Goal: Information Seeking & Learning: Find specific fact

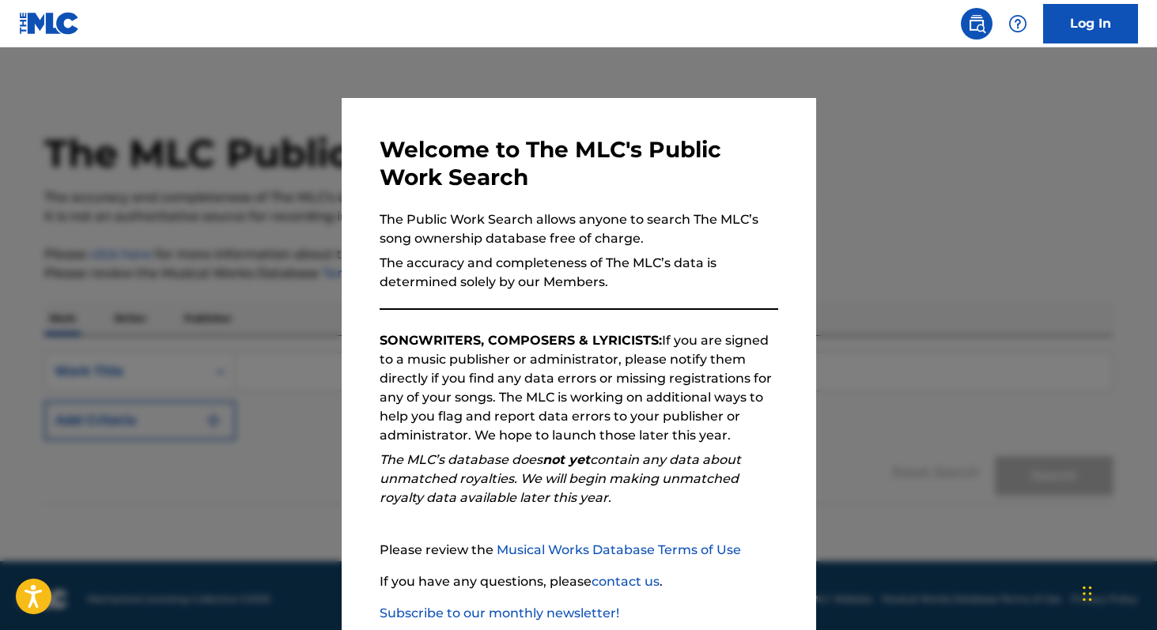
scroll to position [7, 0]
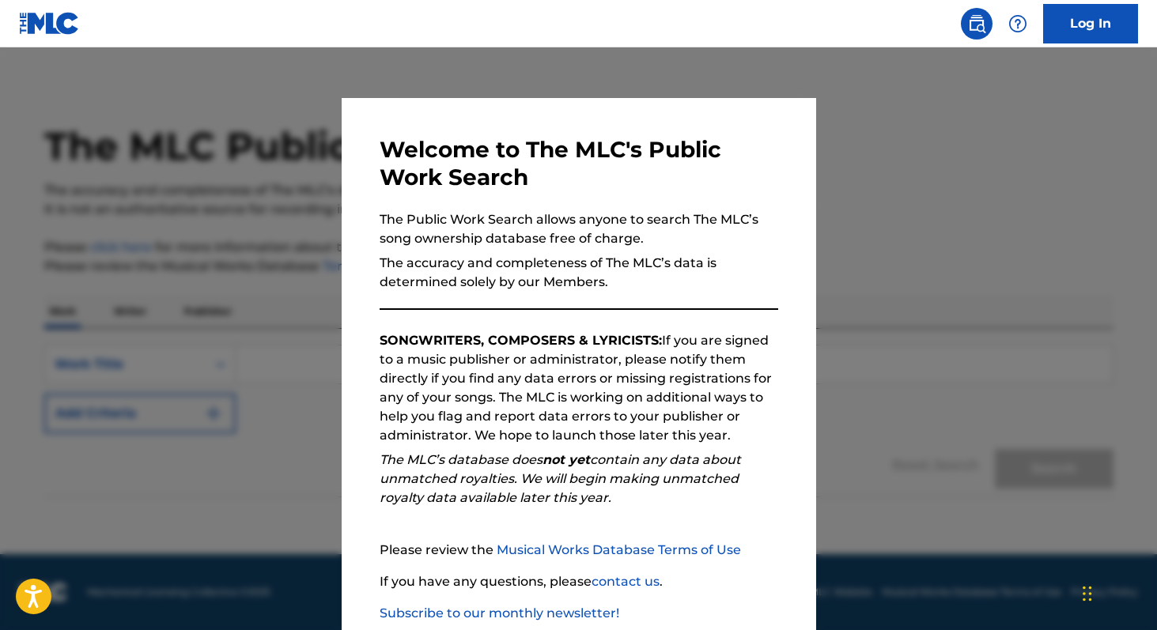
click at [285, 461] on div at bounding box center [578, 362] width 1157 height 630
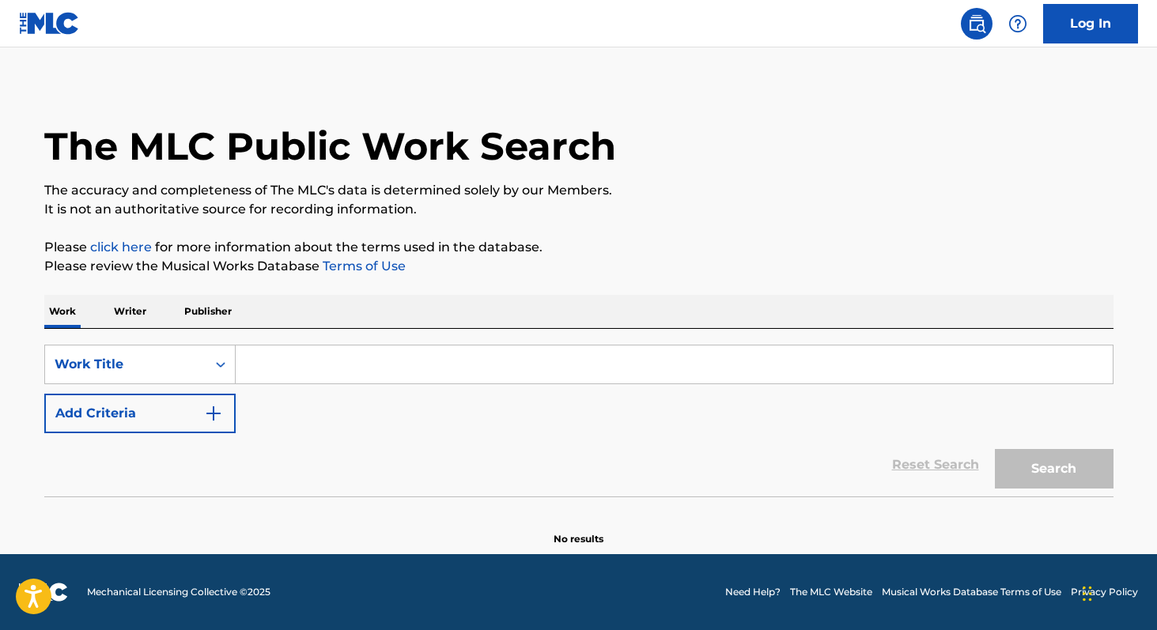
click at [120, 318] on p "Writer" at bounding box center [130, 311] width 42 height 33
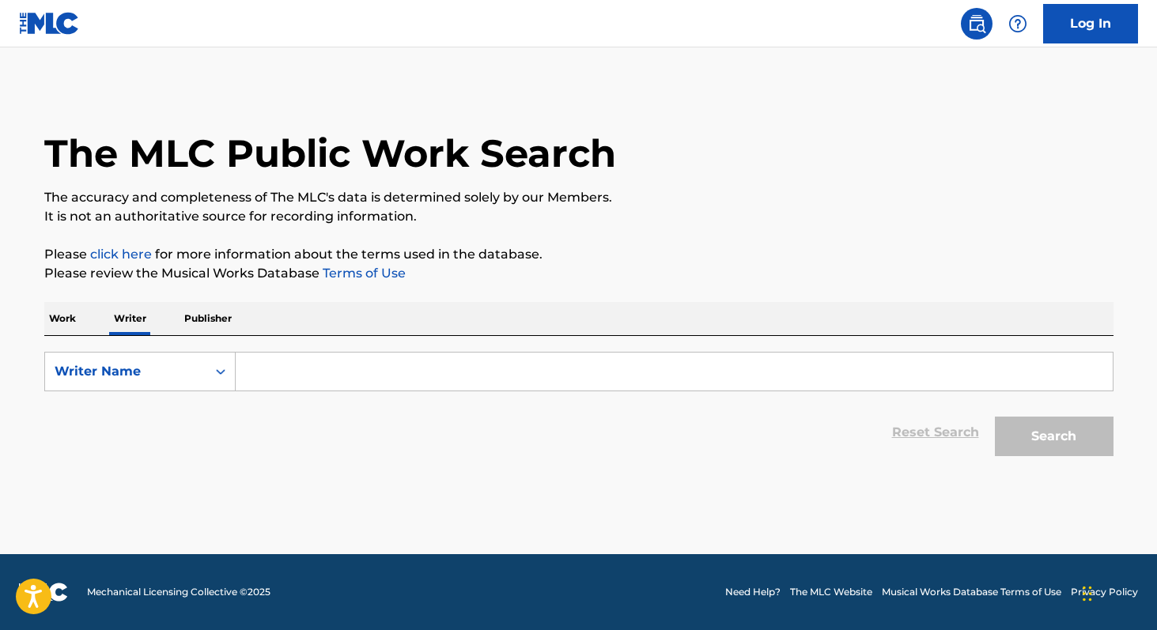
click at [251, 353] on input "Search Form" at bounding box center [674, 372] width 877 height 38
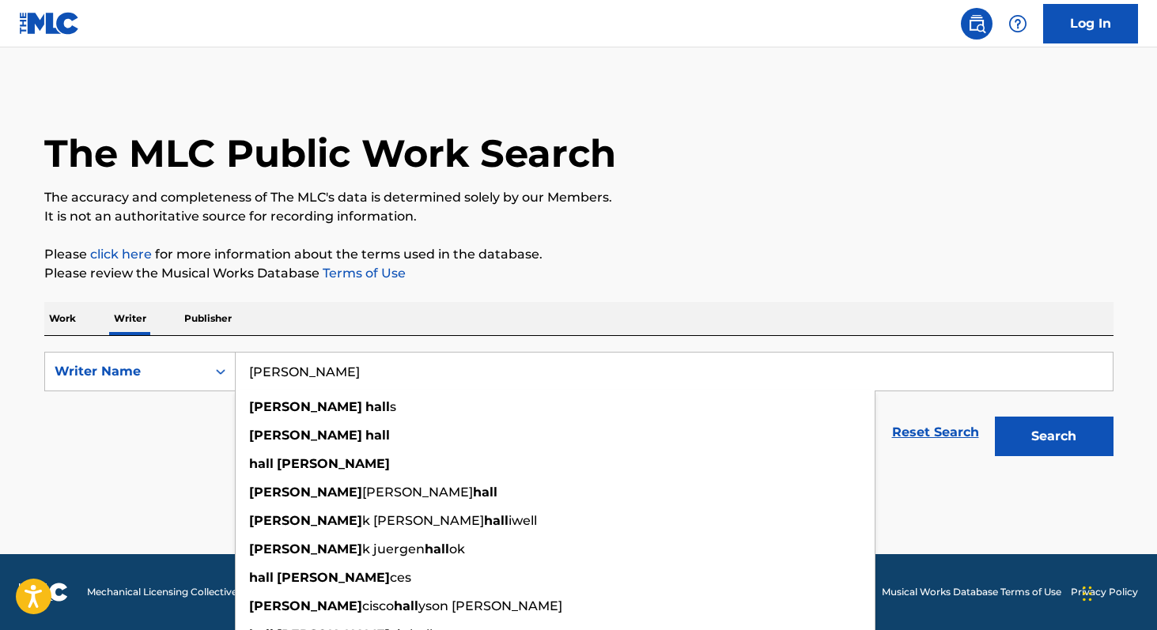
type input "[PERSON_NAME]"
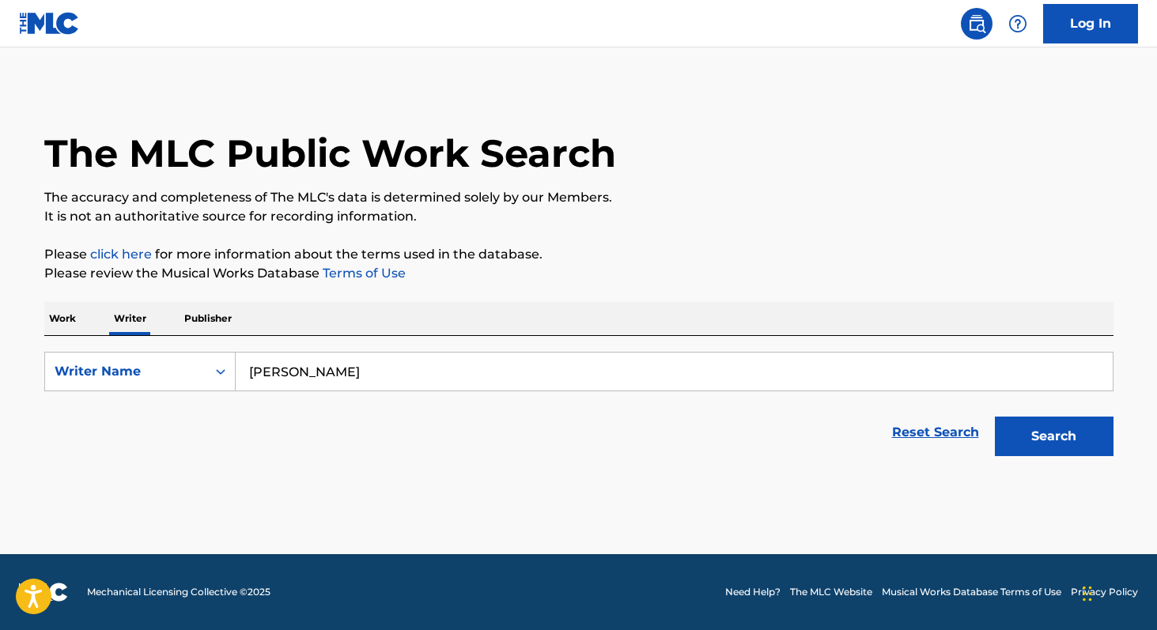
click at [70, 428] on div "Reset Search Search" at bounding box center [578, 432] width 1069 height 63
click at [54, 331] on p "Work" at bounding box center [62, 318] width 36 height 33
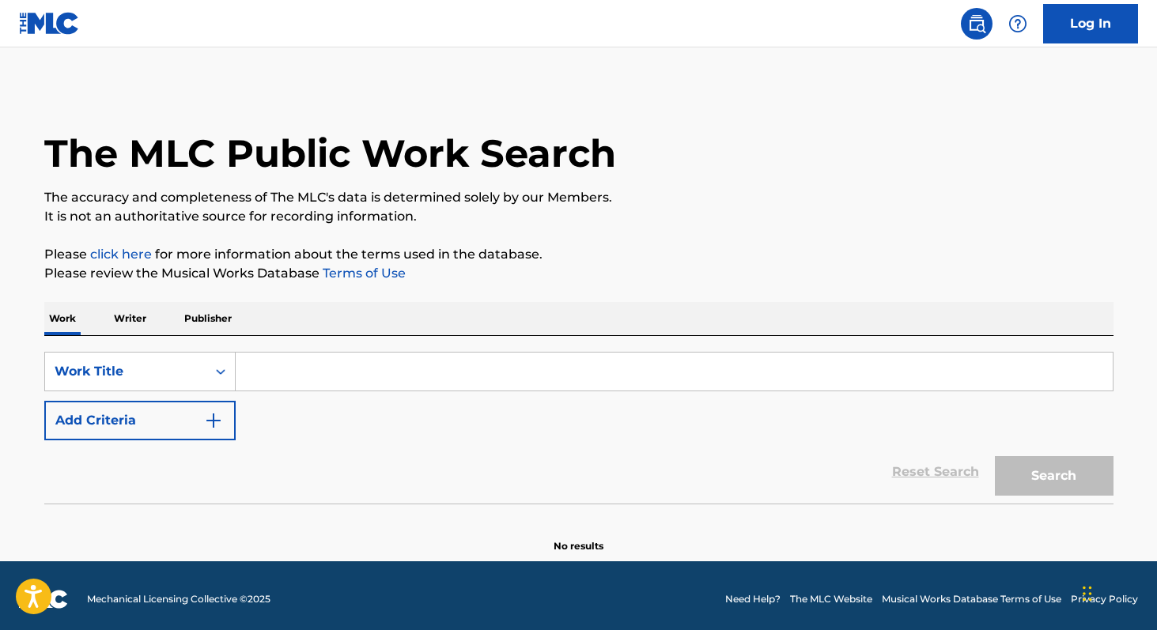
click at [312, 396] on div "SearchWithCriteria5237cccc-d87f-4443-b161-3f7999b8cb5a Work Title Add Criteria" at bounding box center [578, 396] width 1069 height 89
click at [312, 372] on input "Search Form" at bounding box center [674, 372] width 877 height 38
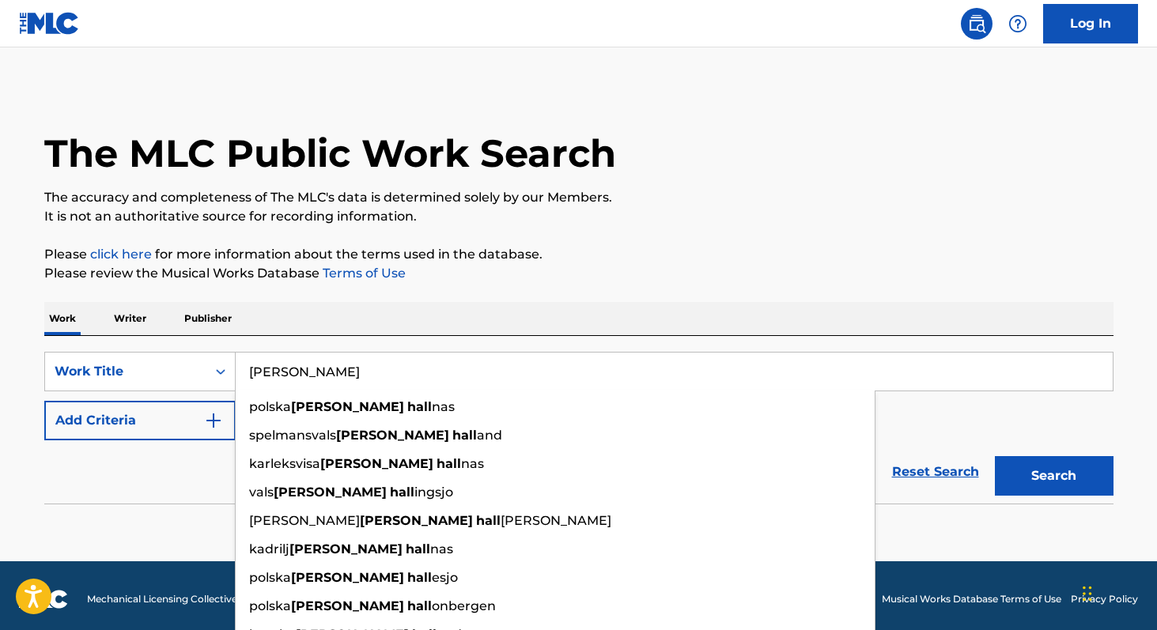
type input "[PERSON_NAME]"
click at [196, 410] on button "Add Criteria" at bounding box center [139, 421] width 191 height 40
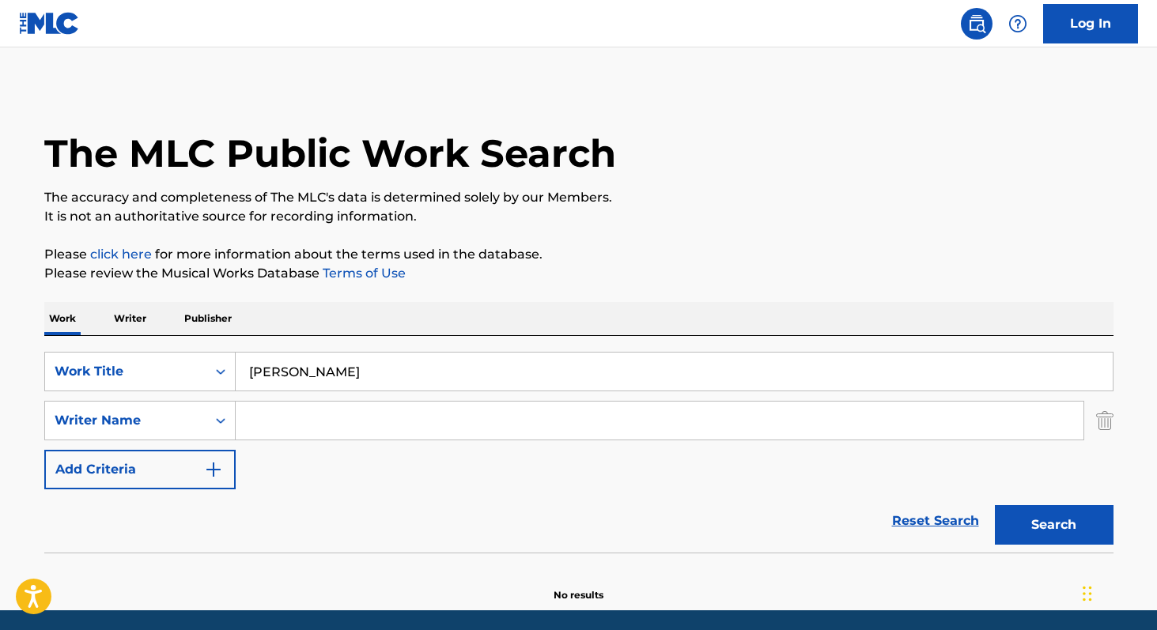
click at [237, 403] on input "Search Form" at bounding box center [659, 421] width 847 height 38
click at [204, 414] on div "Writer Name" at bounding box center [125, 421] width 161 height 30
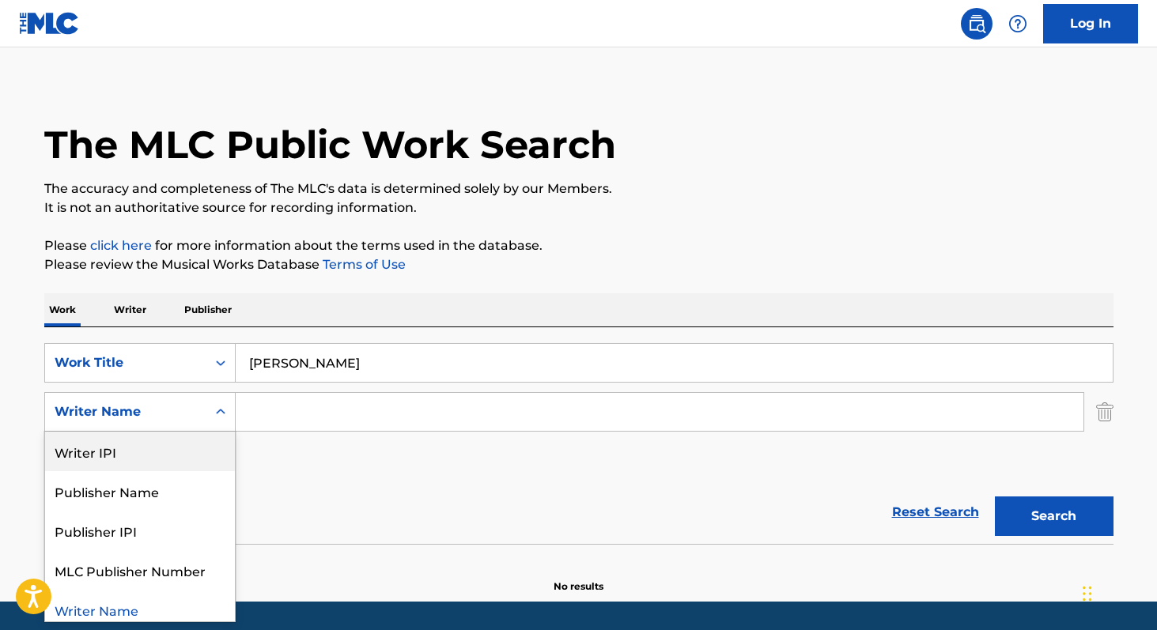
click at [308, 489] on div "Reset Search Search" at bounding box center [578, 512] width 1069 height 63
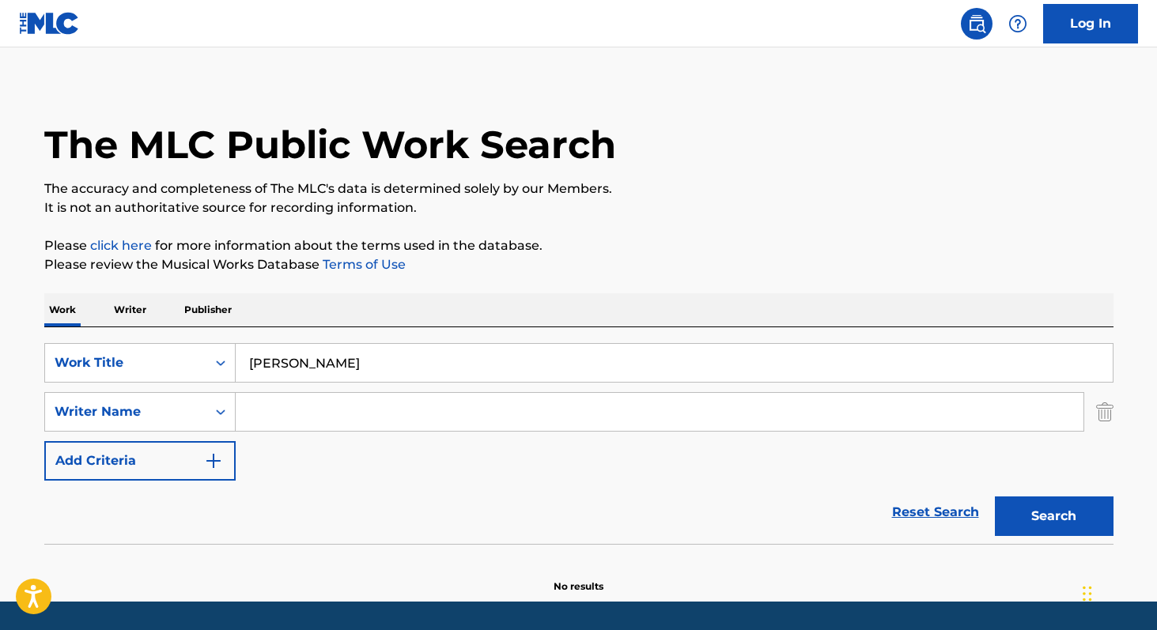
click at [290, 398] on input "Search Form" at bounding box center [659, 412] width 847 height 38
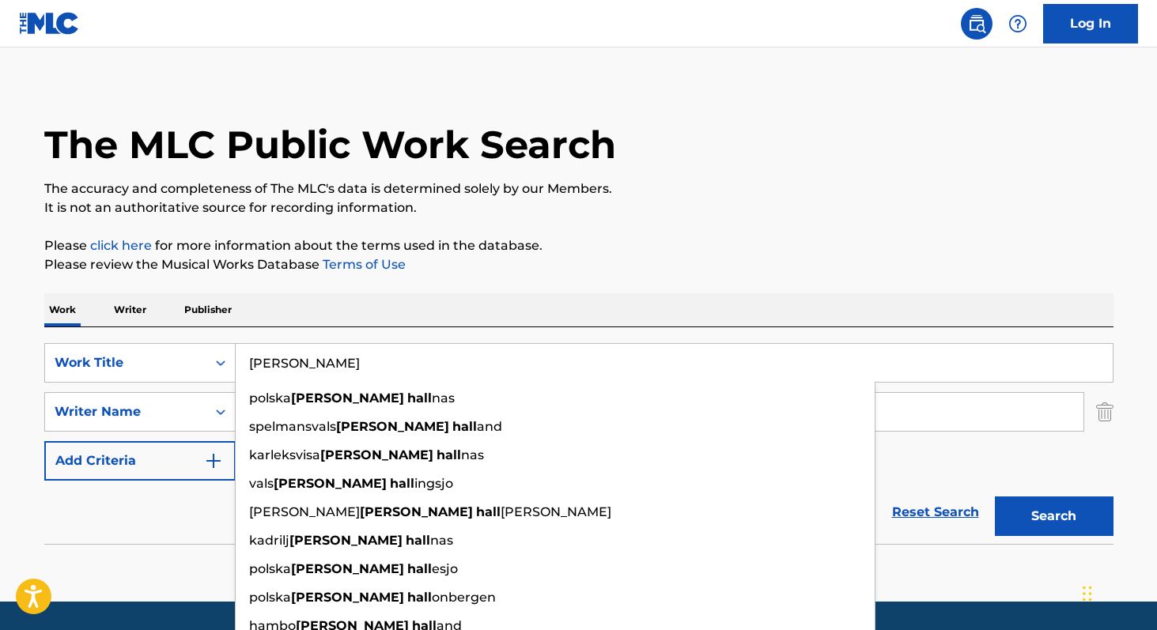
drag, startPoint x: 249, startPoint y: 360, endPoint x: 345, endPoint y: 364, distance: 95.7
click at [345, 364] on input "[PERSON_NAME]" at bounding box center [674, 363] width 877 height 38
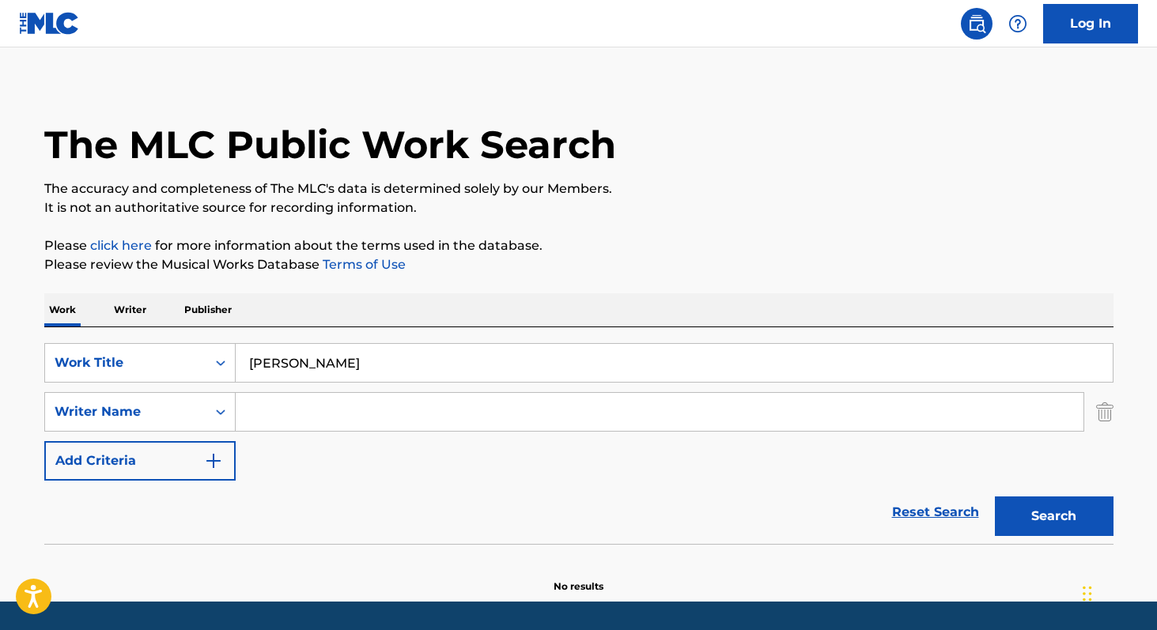
click at [184, 387] on div "SearchWithCriteria5237cccc-d87f-4443-b161-3f7999b8cb5a Work Title [PERSON_NAME]…" at bounding box center [578, 412] width 1069 height 138
click at [320, 400] on input "Search Form" at bounding box center [659, 412] width 847 height 38
paste input "[PERSON_NAME]"
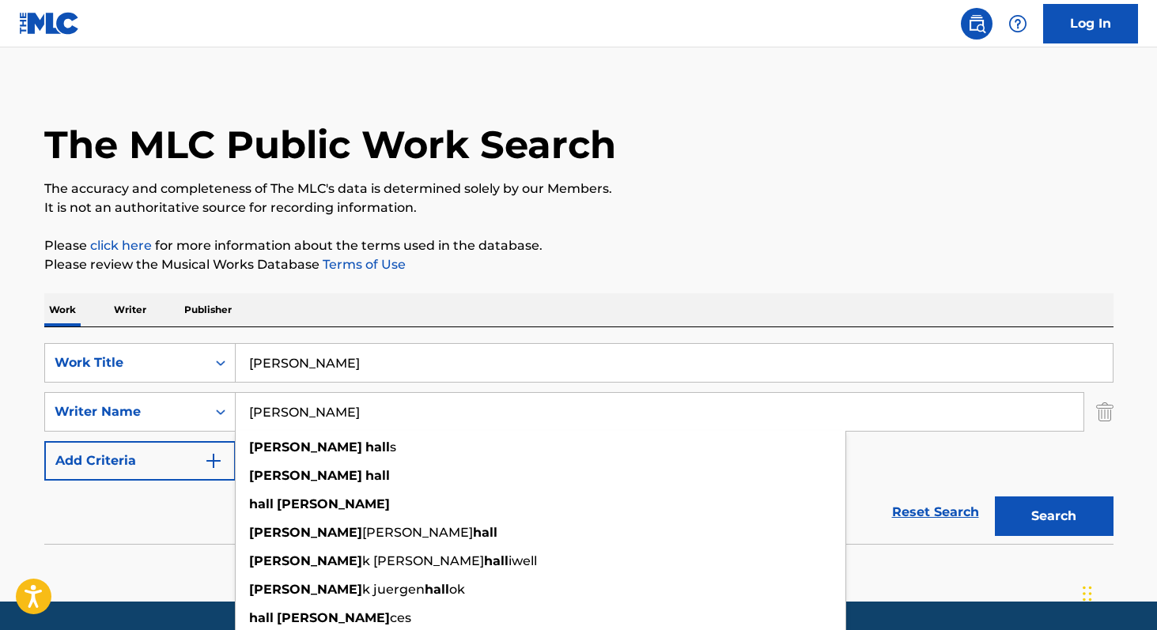
type input "[PERSON_NAME]"
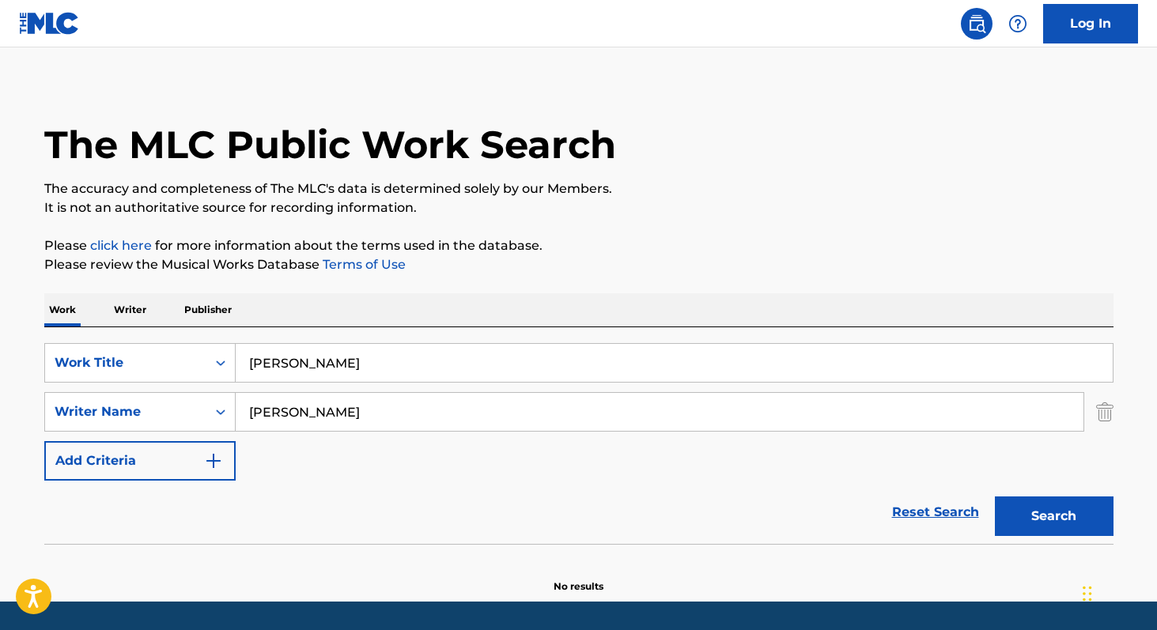
click at [283, 364] on input "[PERSON_NAME]" at bounding box center [674, 363] width 877 height 38
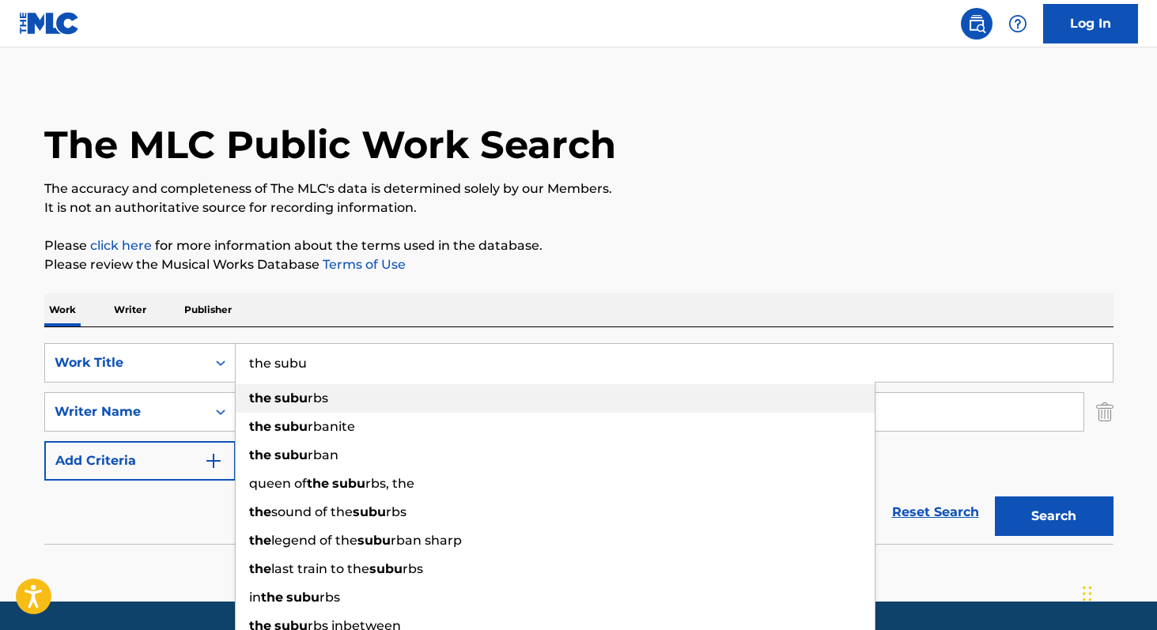
click at [274, 390] on div "the subu rbs" at bounding box center [555, 398] width 639 height 28
type input "the suburbs"
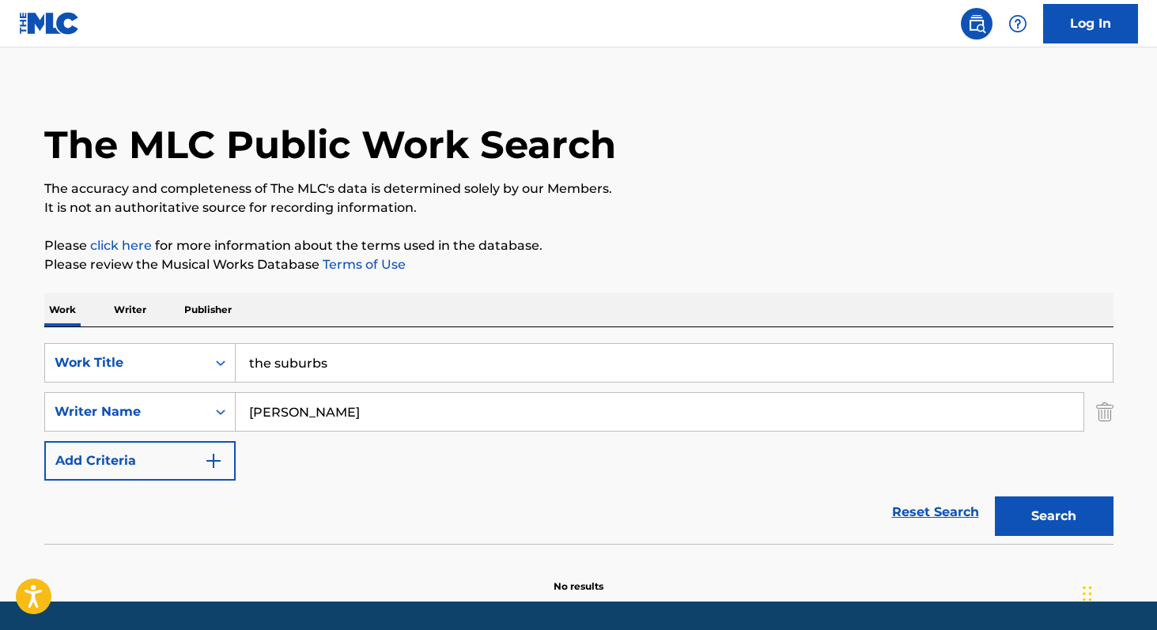
click at [1046, 496] on div "Search" at bounding box center [1050, 512] width 126 height 63
click at [1047, 507] on button "Search" at bounding box center [1054, 516] width 119 height 40
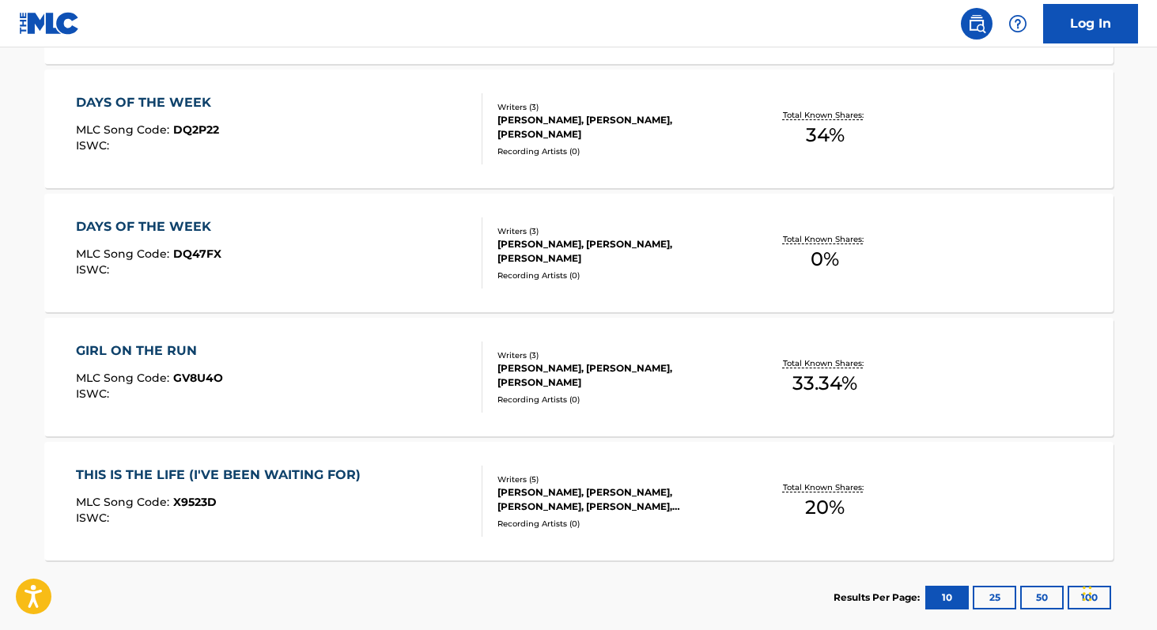
scroll to position [221, 0]
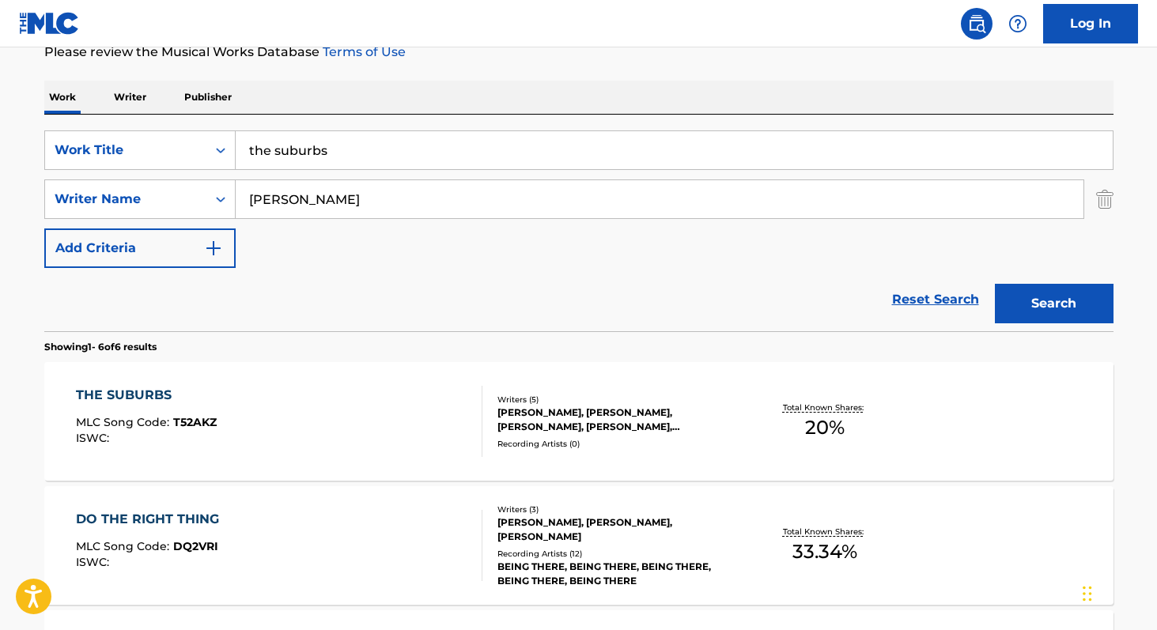
click at [334, 407] on div "THE SUBURBS MLC Song Code : T52AKZ ISWC :" at bounding box center [279, 421] width 406 height 71
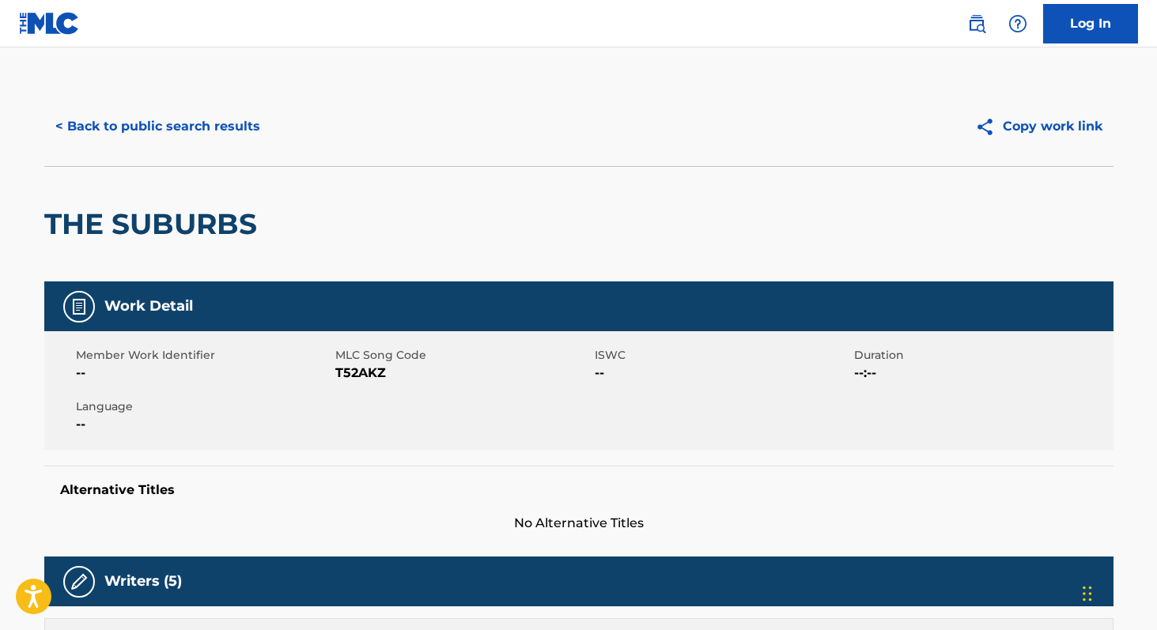
click at [106, 127] on button "< Back to public search results" at bounding box center [157, 127] width 227 height 40
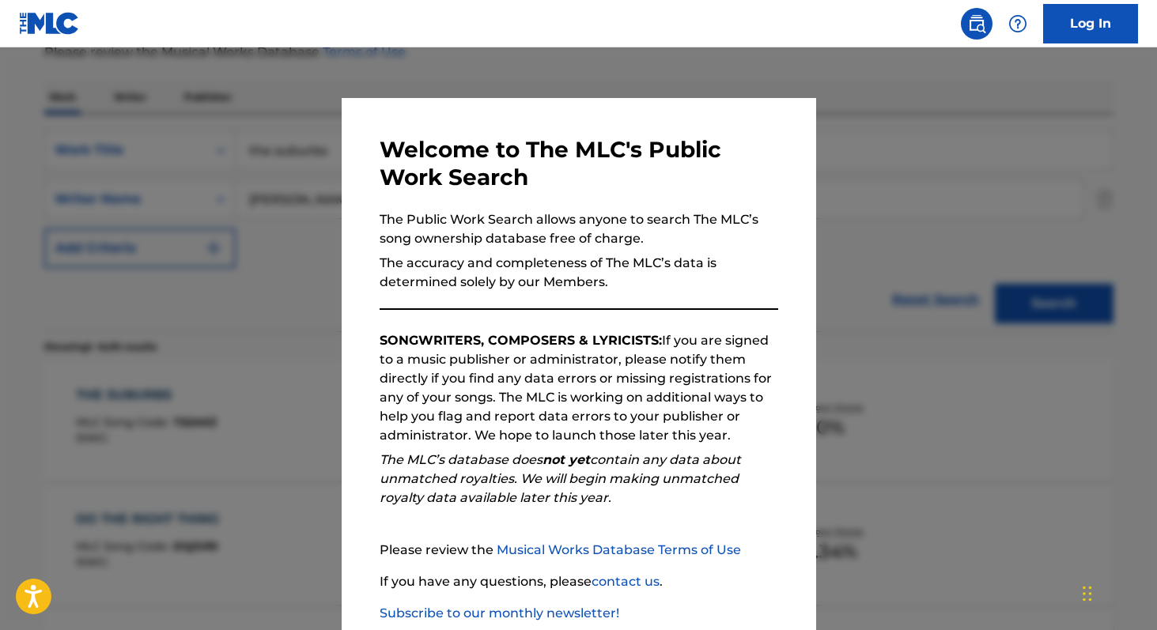
click at [269, 366] on div at bounding box center [578, 362] width 1157 height 630
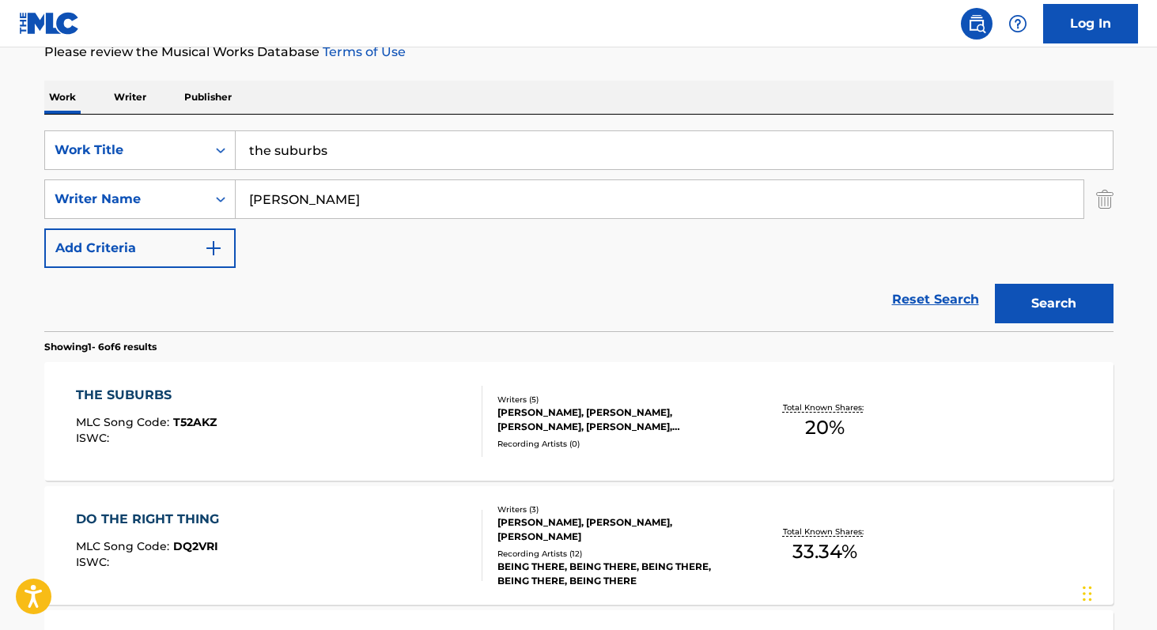
click at [131, 402] on div "THE SUBURBS" at bounding box center [146, 395] width 141 height 19
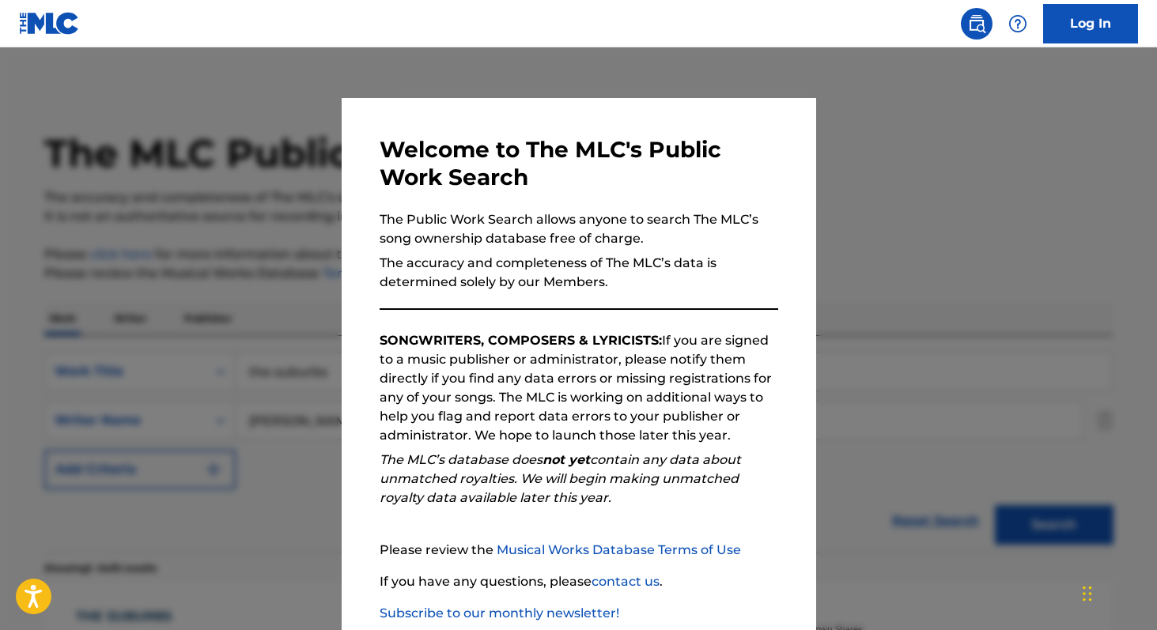
scroll to position [221, 0]
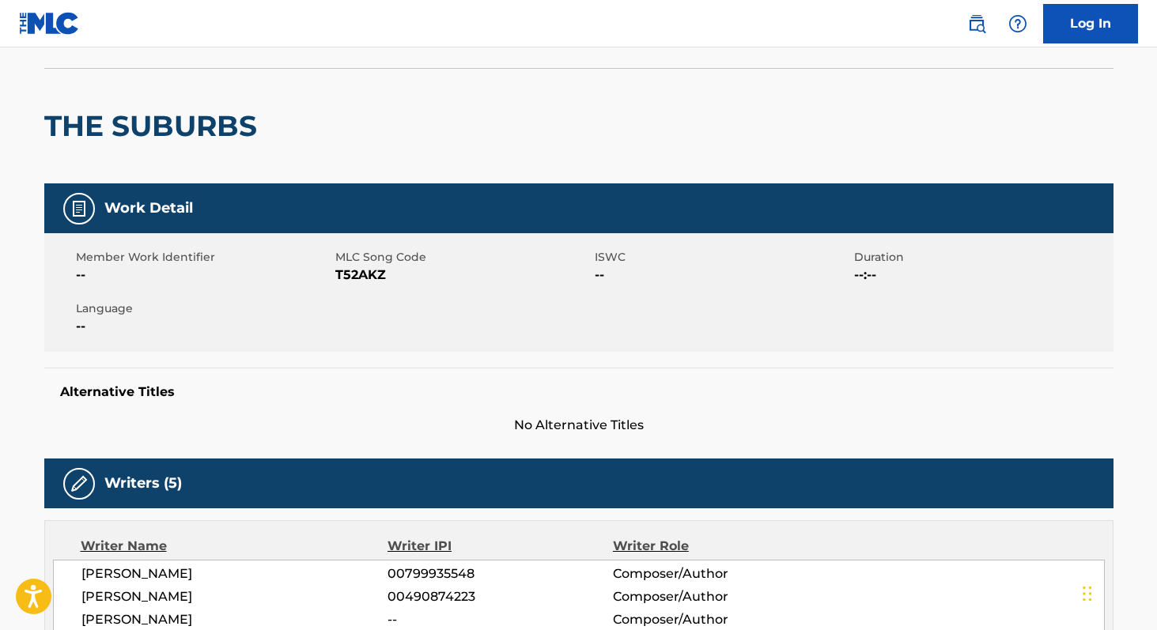
scroll to position [228, 0]
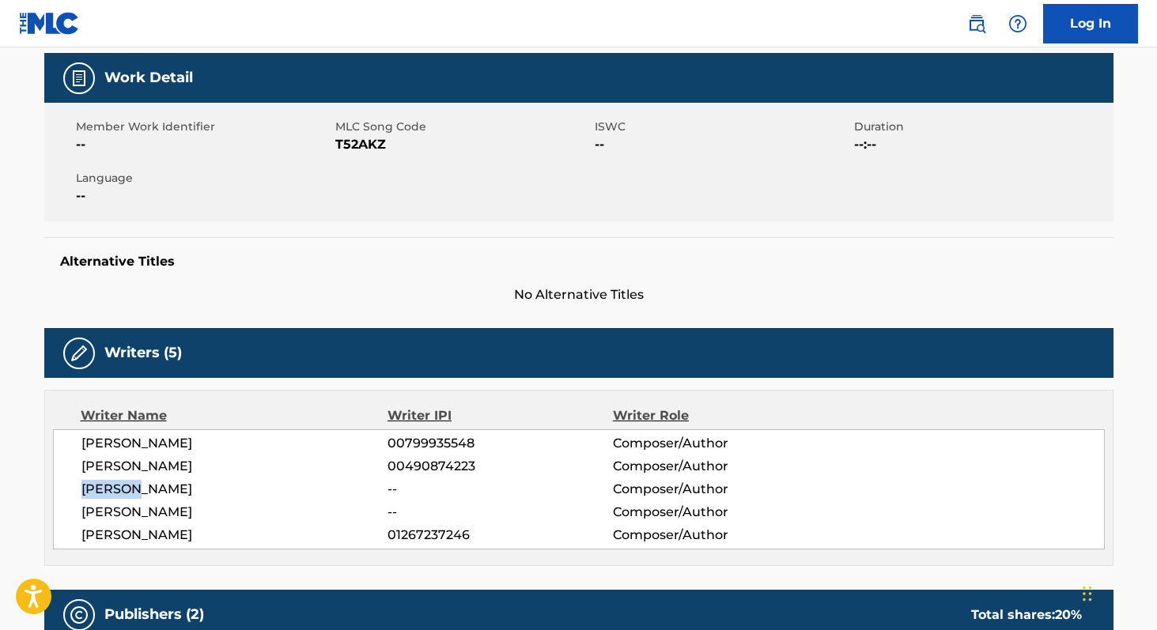
drag, startPoint x: 83, startPoint y: 484, endPoint x: 145, endPoint y: 489, distance: 62.6
click at [145, 489] on span "[PERSON_NAME]" at bounding box center [234, 489] width 307 height 19
drag, startPoint x: 163, startPoint y: 491, endPoint x: 76, endPoint y: 490, distance: 87.0
click at [79, 490] on div "[PERSON_NAME] 00799935548 Composer/Author [PERSON_NAME] 00490874223 Composer/Au…" at bounding box center [578, 489] width 1051 height 120
click at [76, 490] on div "[PERSON_NAME] 00799935548 Composer/Author [PERSON_NAME] 00490874223 Composer/Au…" at bounding box center [578, 489] width 1051 height 120
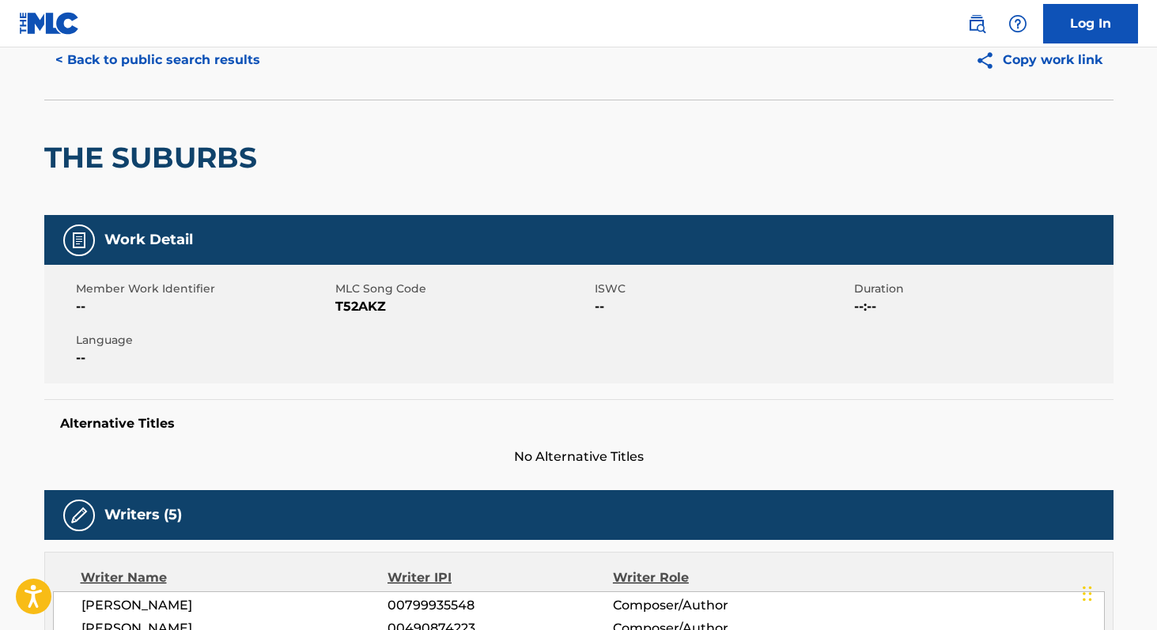
scroll to position [0, 0]
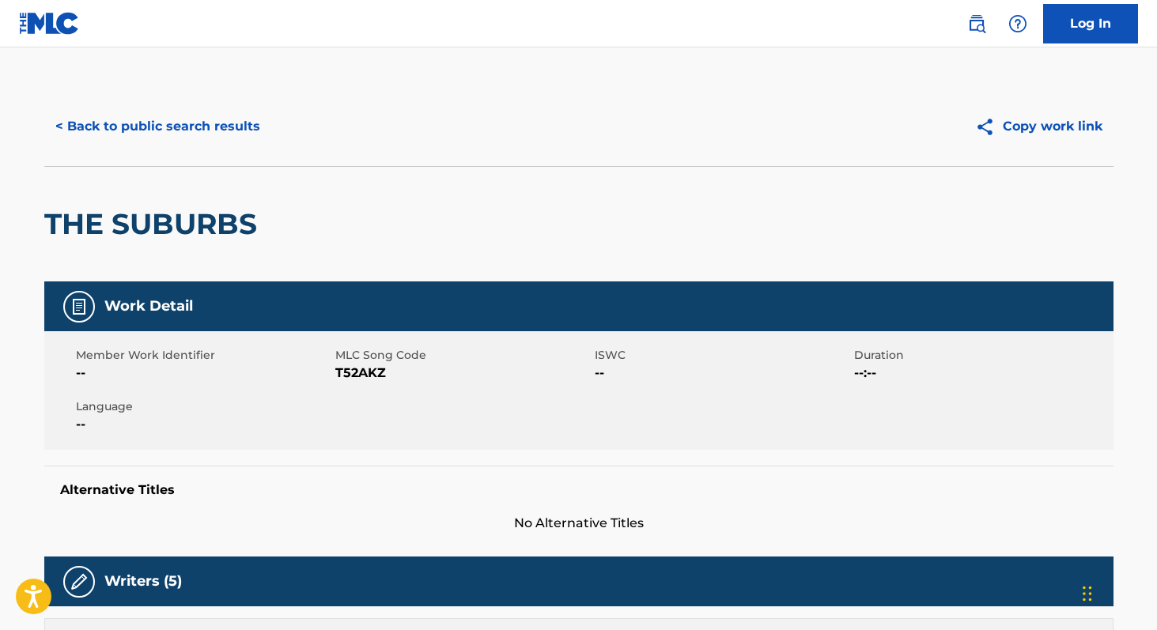
click at [151, 121] on button "< Back to public search results" at bounding box center [157, 127] width 227 height 40
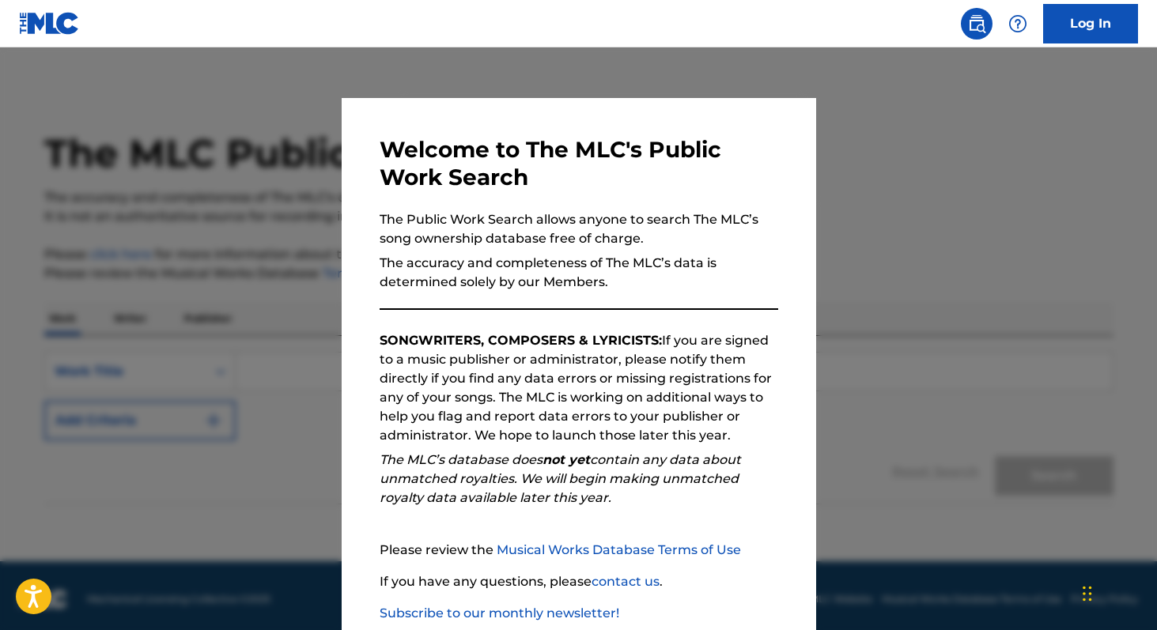
click at [237, 297] on div at bounding box center [578, 362] width 1157 height 630
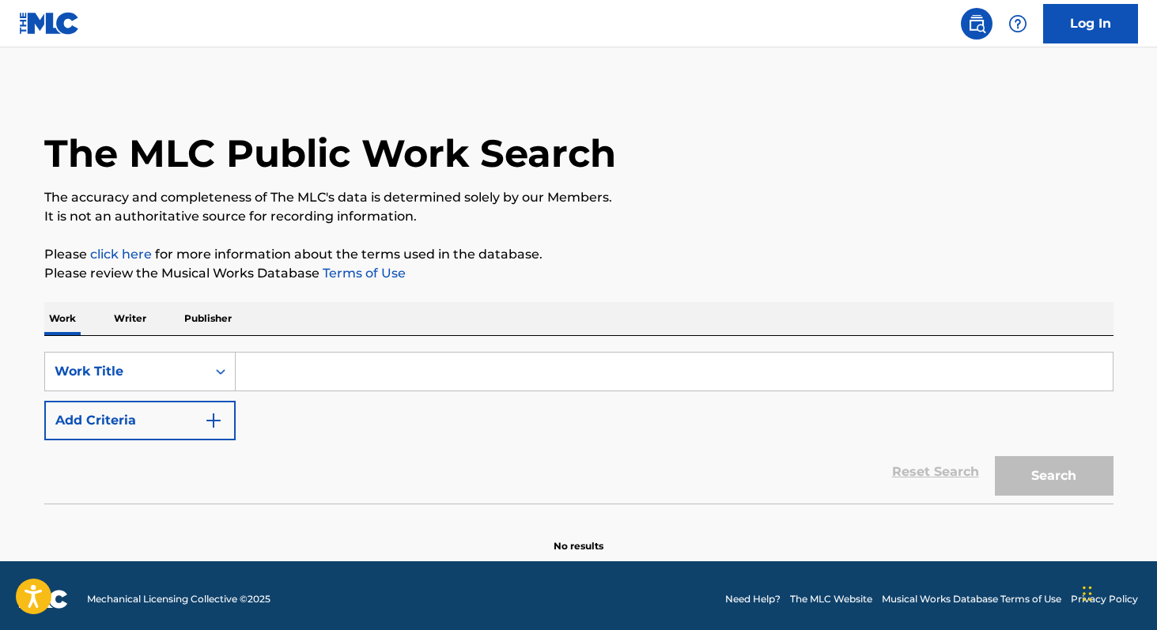
click at [341, 364] on input "Search Form" at bounding box center [674, 372] width 877 height 38
paste input "[PERSON_NAME]"
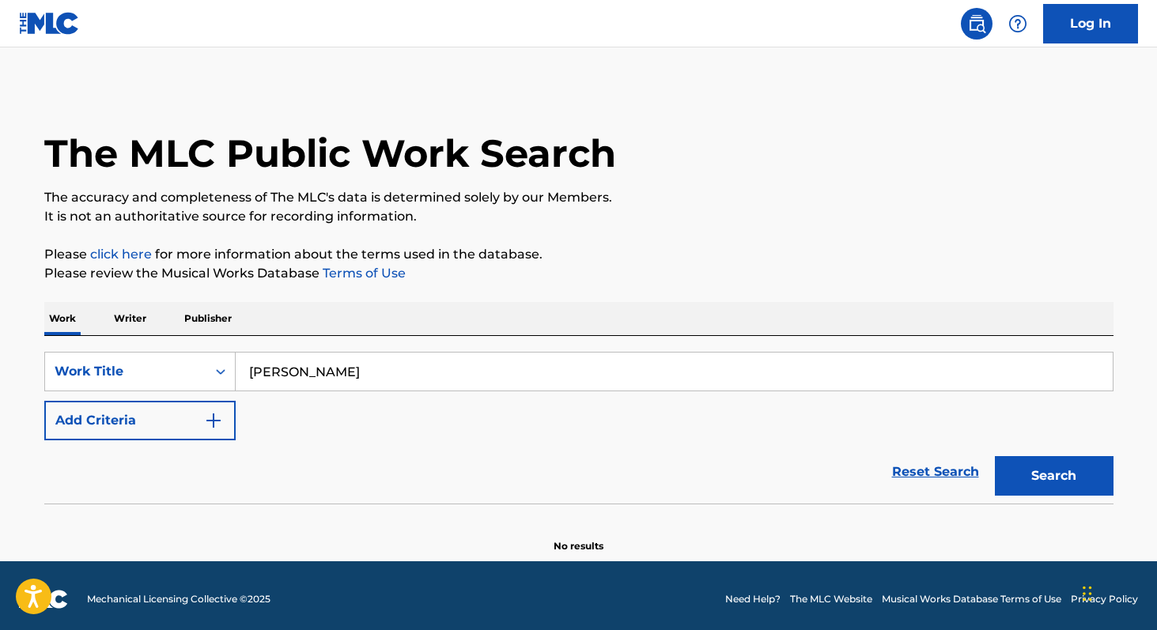
type input "[PERSON_NAME]"
click at [134, 425] on button "Add Criteria" at bounding box center [139, 421] width 191 height 40
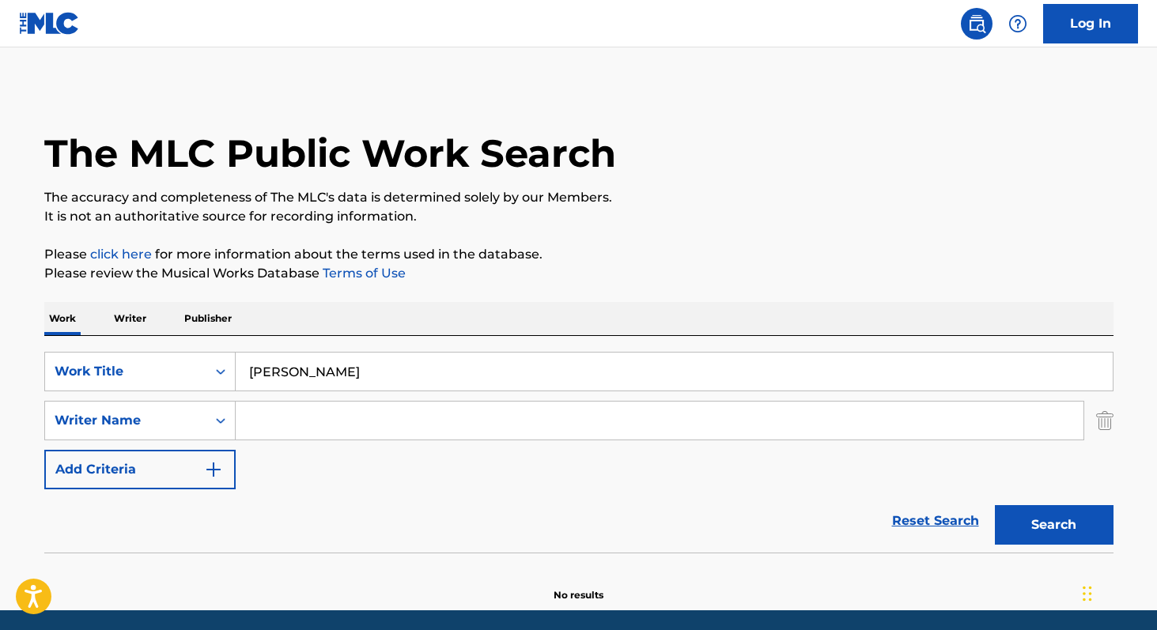
click at [298, 415] on input "Search Form" at bounding box center [659, 421] width 847 height 38
type input "fingers crossed"
click at [290, 382] on input "[PERSON_NAME]" at bounding box center [674, 372] width 877 height 38
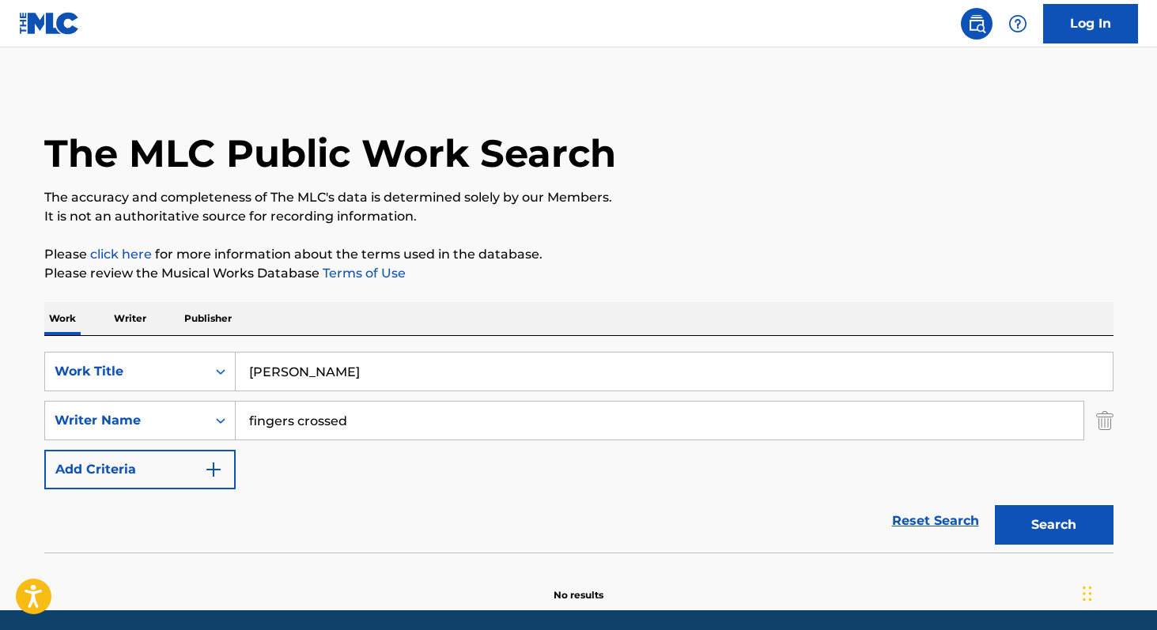
click at [305, 417] on input "fingers crossed" at bounding box center [659, 421] width 847 height 38
click at [286, 374] on input "[PERSON_NAME]" at bounding box center [674, 372] width 877 height 38
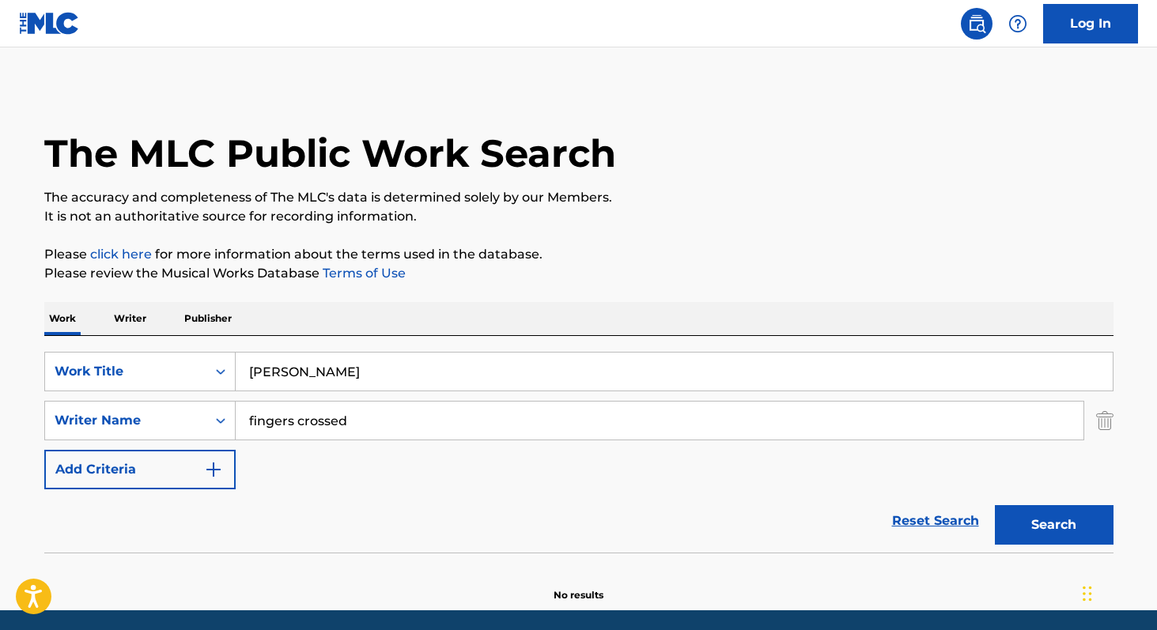
click at [286, 374] on input "[PERSON_NAME]" at bounding box center [674, 372] width 877 height 38
click at [289, 432] on input "fingers crossed" at bounding box center [659, 421] width 847 height 38
click at [285, 374] on input "[PERSON_NAME]" at bounding box center [674, 372] width 877 height 38
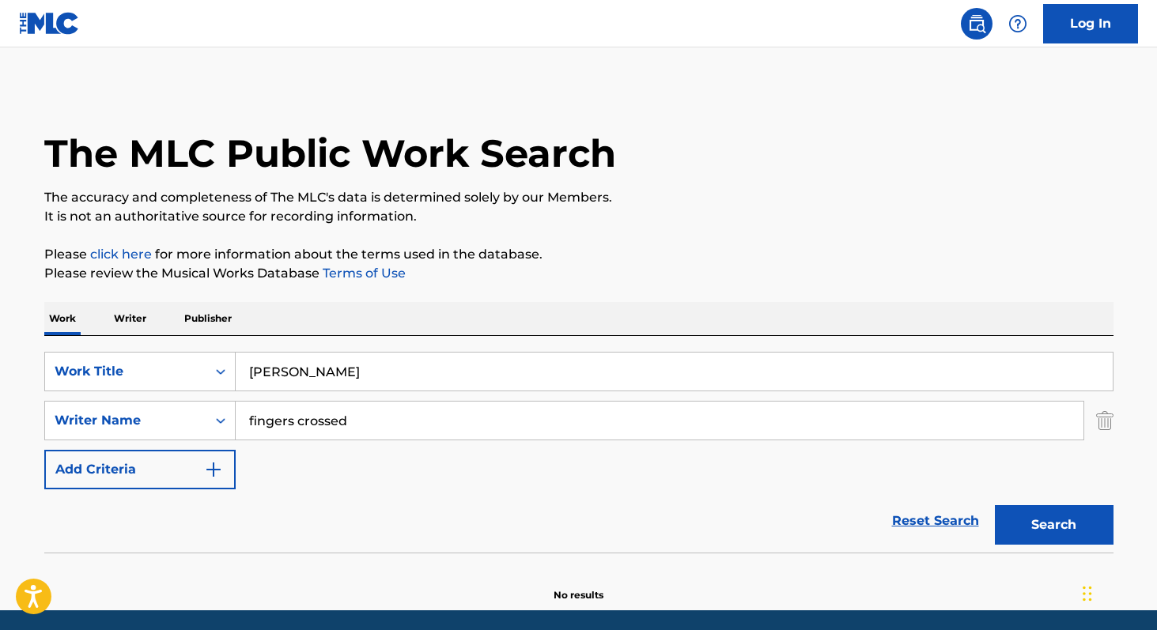
click at [285, 374] on input "[PERSON_NAME]" at bounding box center [674, 372] width 877 height 38
paste input "fingers crossed"
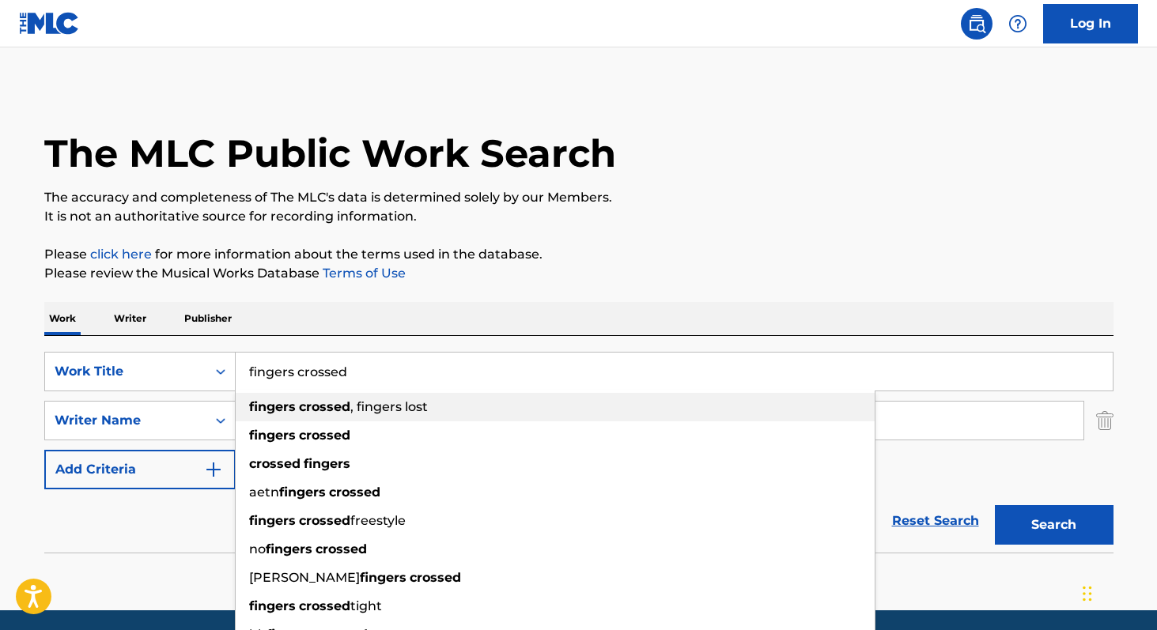
click at [294, 421] on div "fingers crossed , fingers lost" at bounding box center [555, 407] width 639 height 28
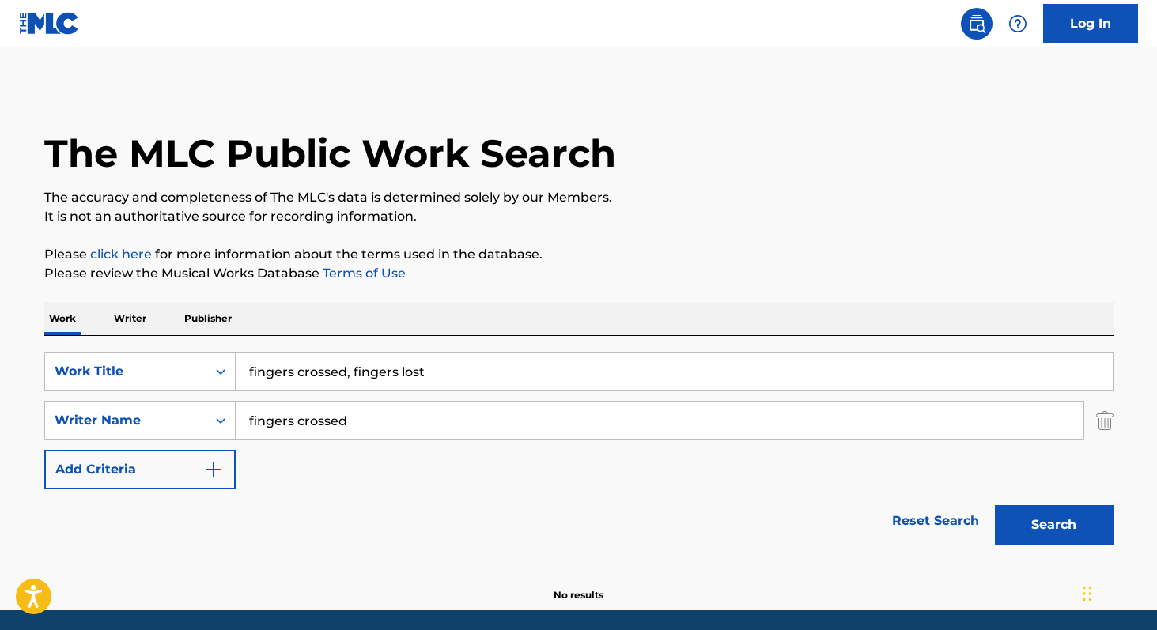
click at [294, 421] on input "fingers crossed" at bounding box center [659, 421] width 847 height 38
drag, startPoint x: 351, startPoint y: 372, endPoint x: 607, endPoint y: 370, distance: 256.1
click at [579, 370] on input "fingers crossed, fingers lost" at bounding box center [674, 372] width 877 height 38
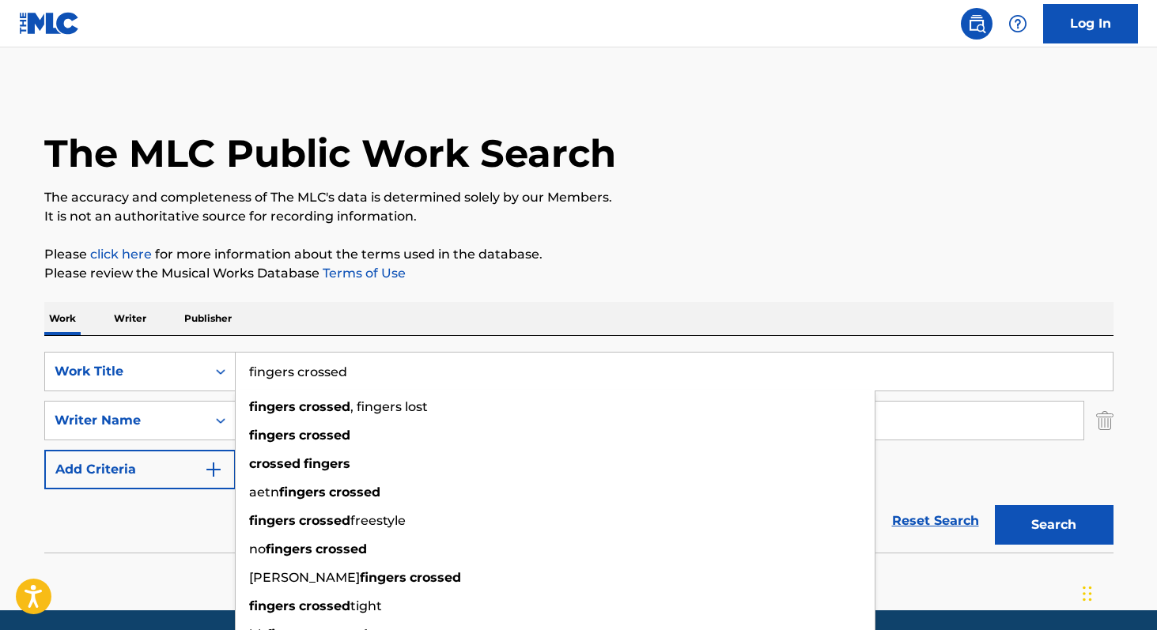
type input "fingers crossed"
click at [300, 310] on div "Work Writer Publisher" at bounding box center [578, 318] width 1069 height 33
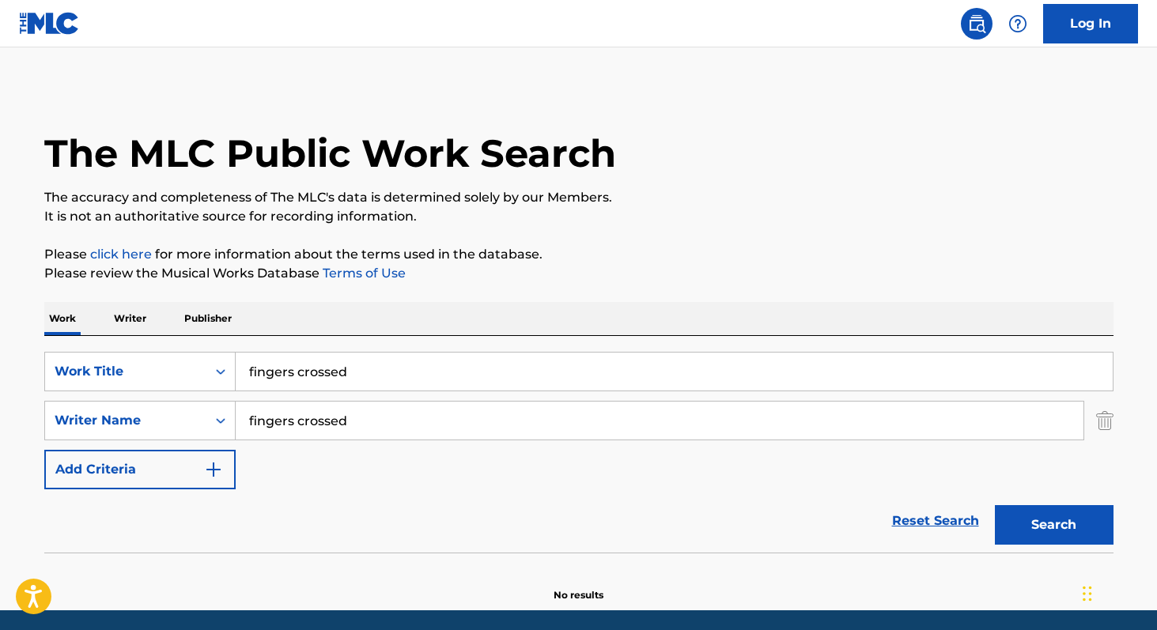
click at [293, 424] on input "fingers crossed" at bounding box center [659, 421] width 847 height 38
paste input "[PERSON_NAME]"
type input "[PERSON_NAME]"
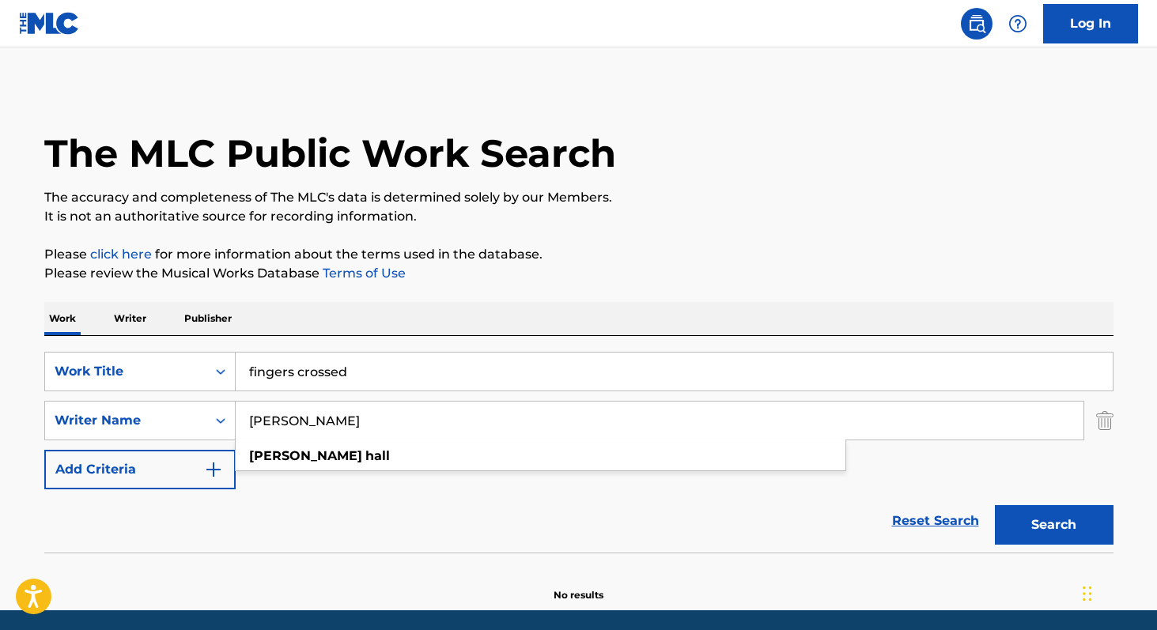
click at [1044, 534] on button "Search" at bounding box center [1054, 525] width 119 height 40
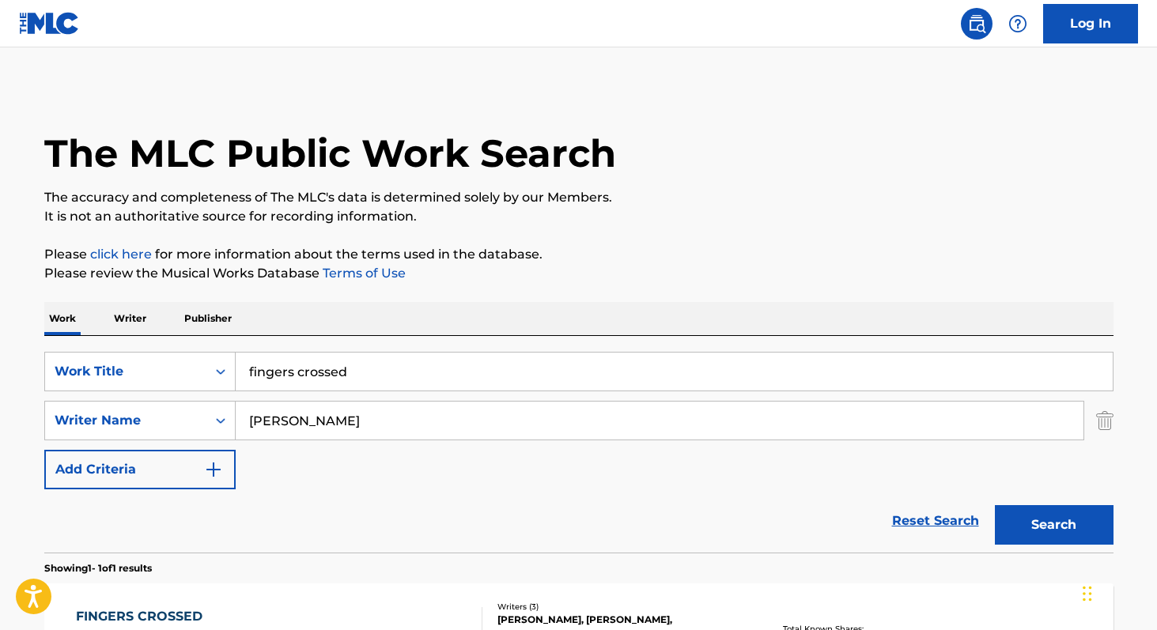
scroll to position [230, 0]
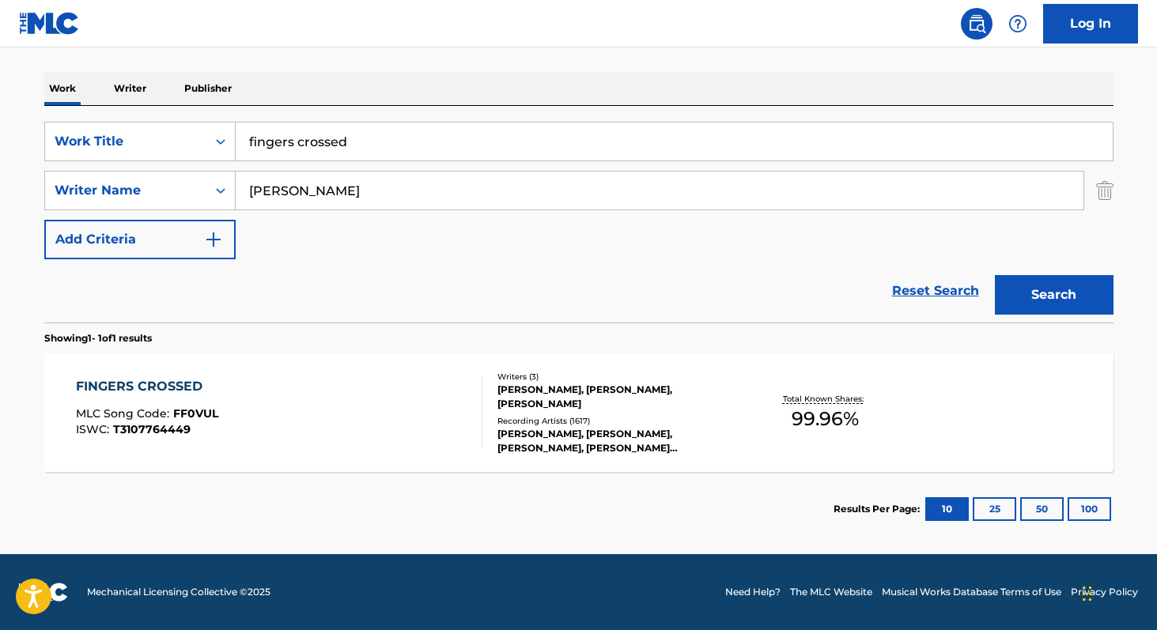
click at [152, 383] on div "FINGERS CROSSED" at bounding box center [147, 386] width 142 height 19
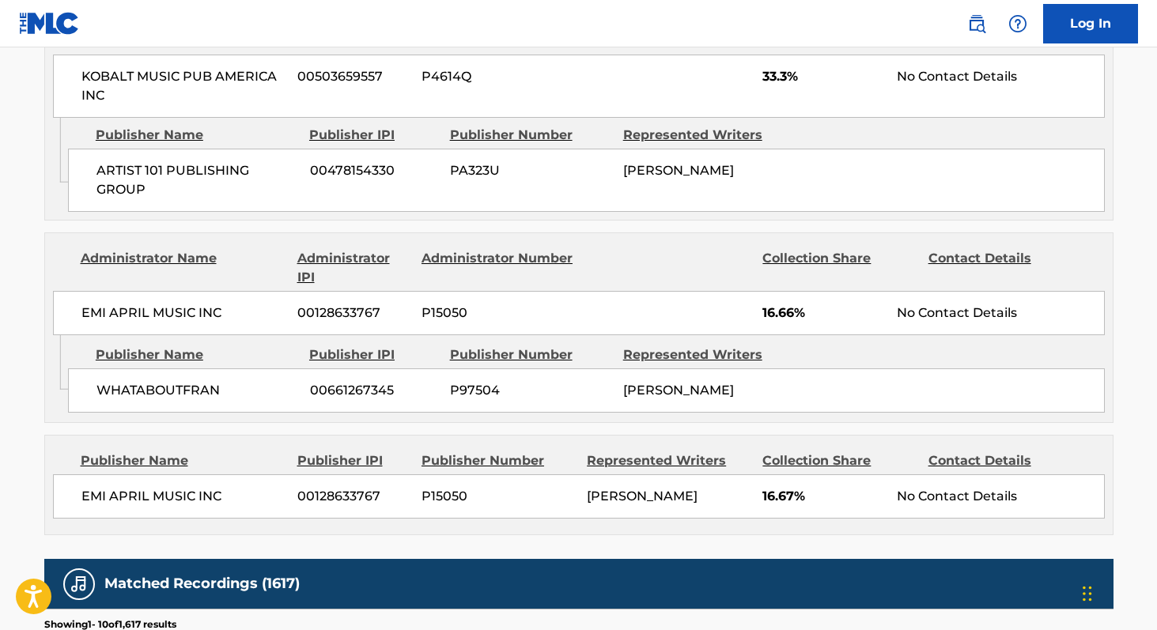
scroll to position [972, 0]
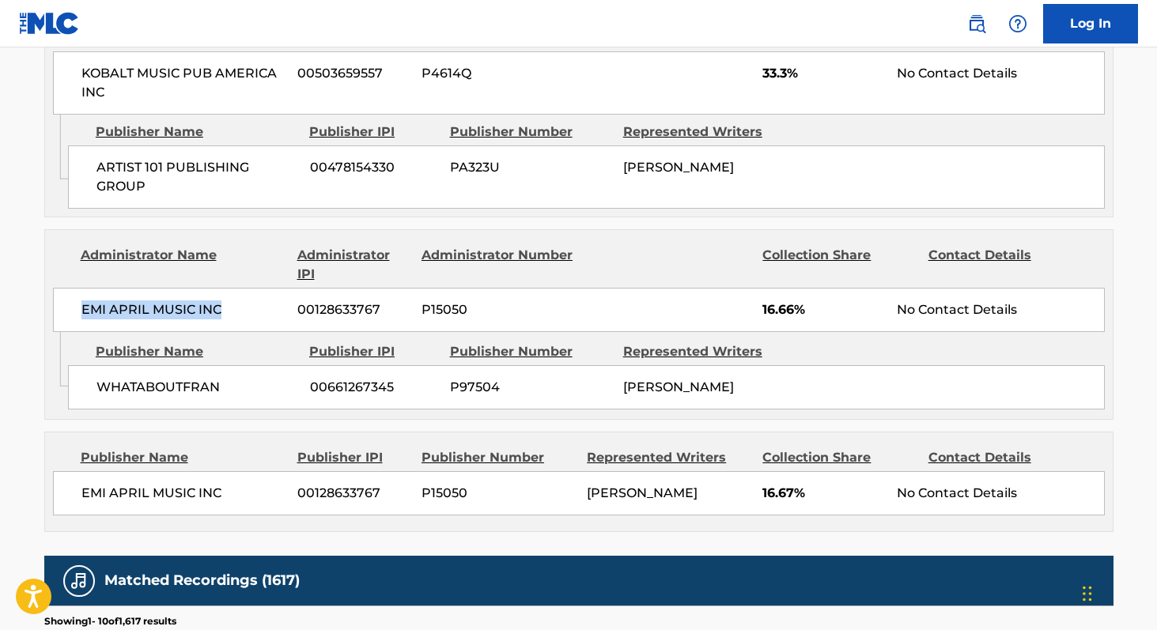
drag, startPoint x: 85, startPoint y: 308, endPoint x: 221, endPoint y: 307, distance: 136.8
click at [221, 307] on span "EMI APRIL MUSIC INC" at bounding box center [183, 309] width 205 height 19
copy span "EMI APRIL MUSIC INC"
click at [58, 315] on div "EMI APRIL MUSIC INC 00128633767 P15050 16.66% No Contact Details" at bounding box center [578, 310] width 1051 height 44
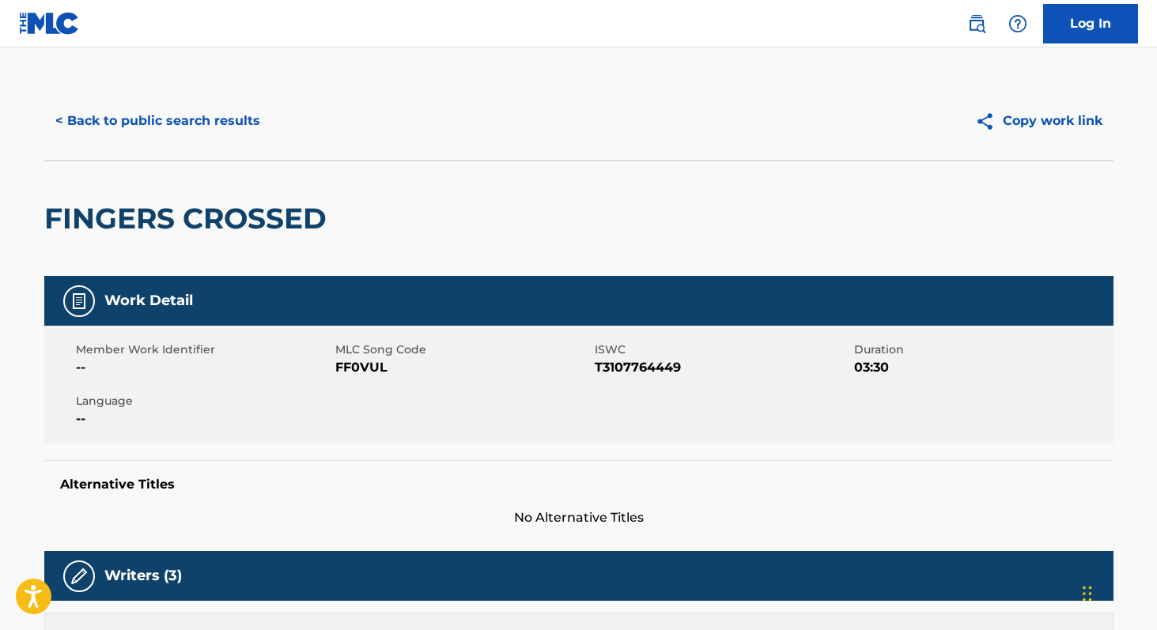
scroll to position [0, 0]
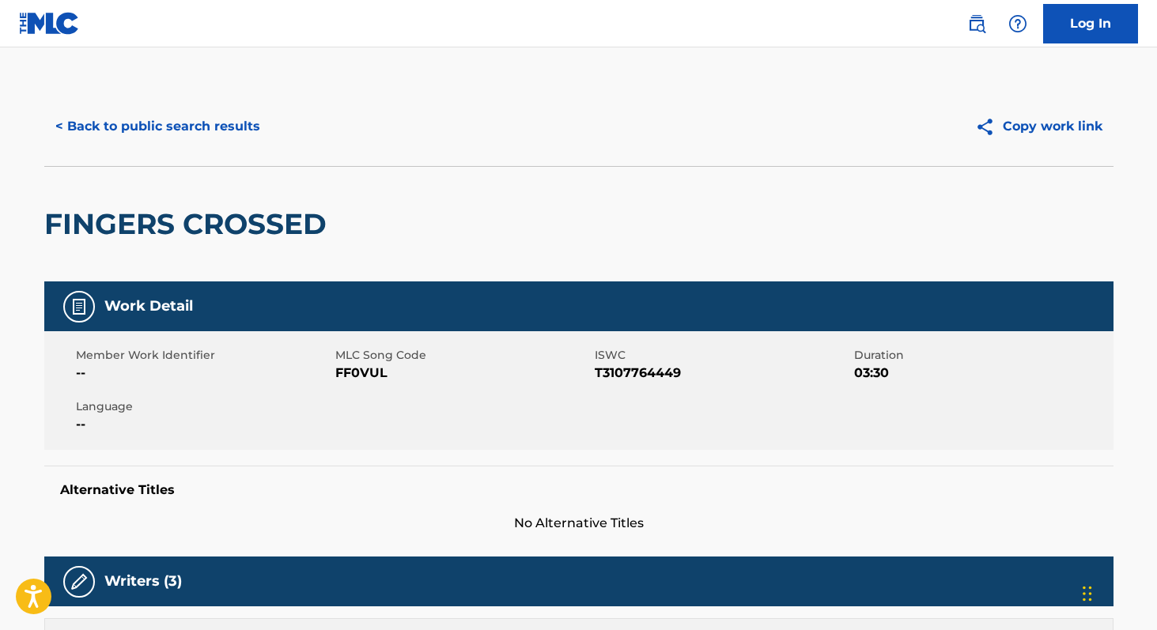
click at [179, 128] on button "< Back to public search results" at bounding box center [157, 127] width 227 height 40
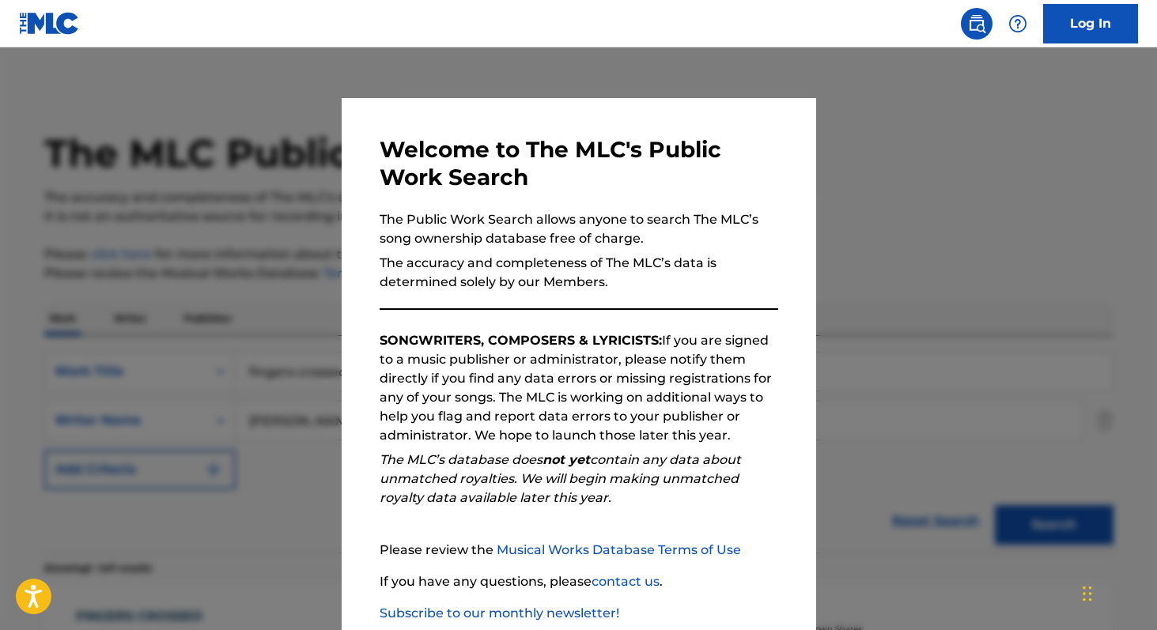
scroll to position [140, 0]
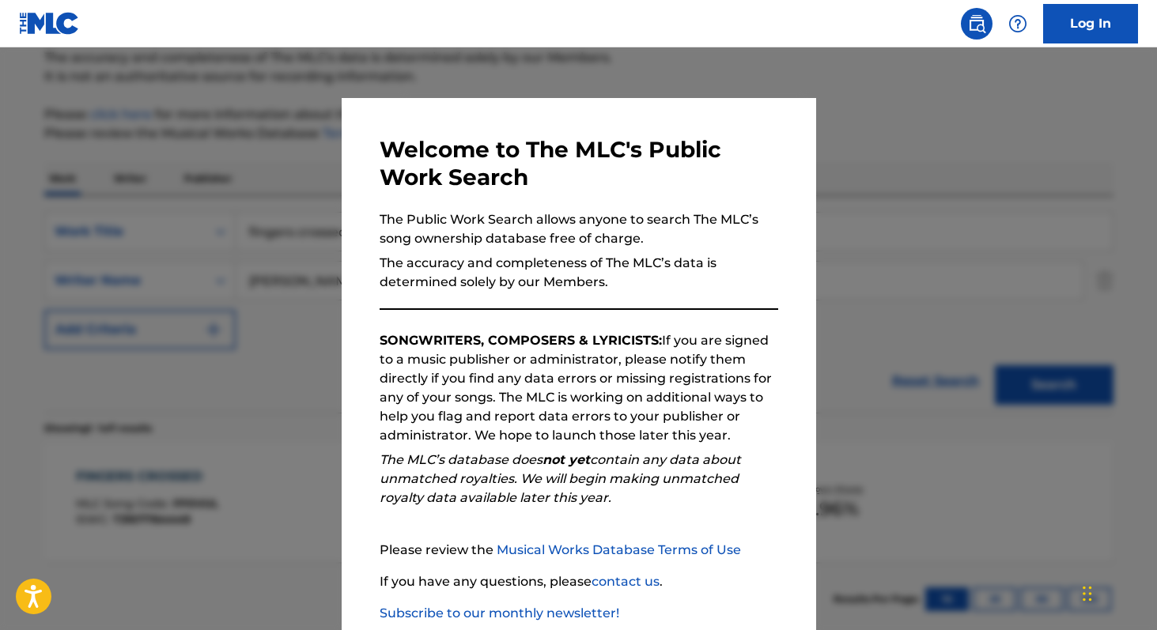
click at [286, 171] on div at bounding box center [578, 362] width 1157 height 630
